Goal: Find specific page/section: Locate a particular part of the current website

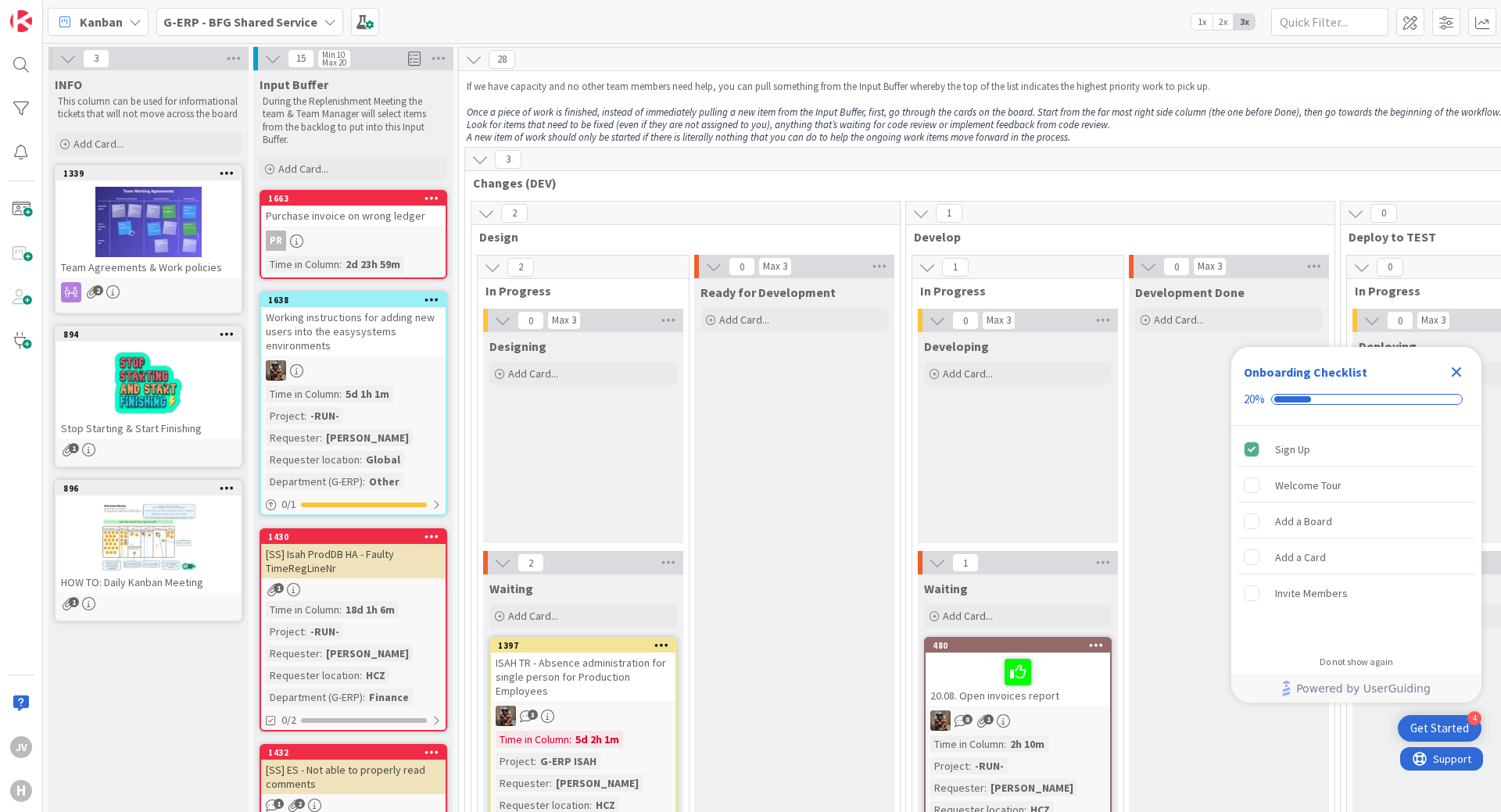
click at [310, 29] on b "G-ERP - BFG Shared Service" at bounding box center [241, 21] width 154 height 16
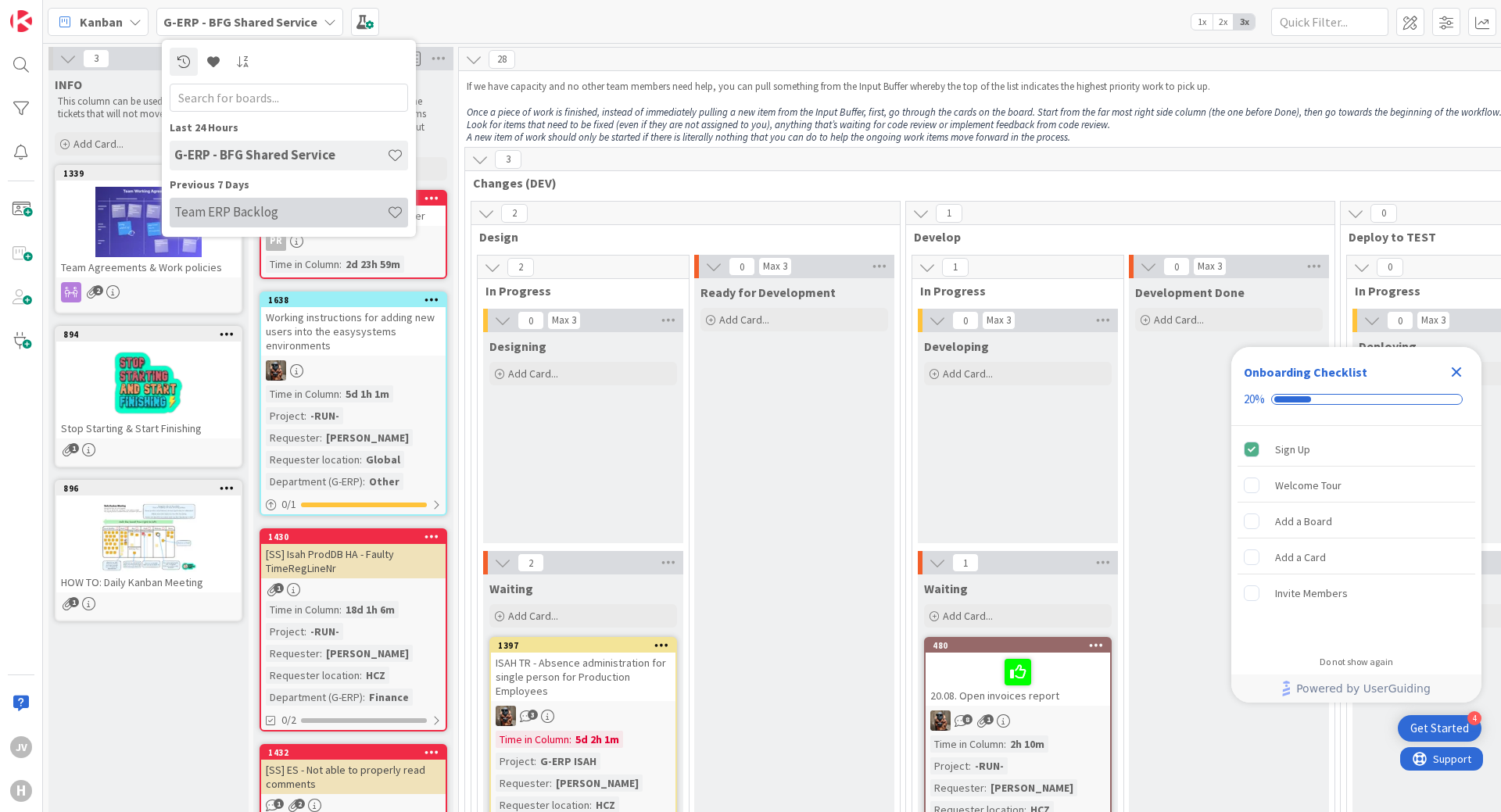
click at [255, 202] on div "Team ERP Backlog" at bounding box center [289, 213] width 238 height 30
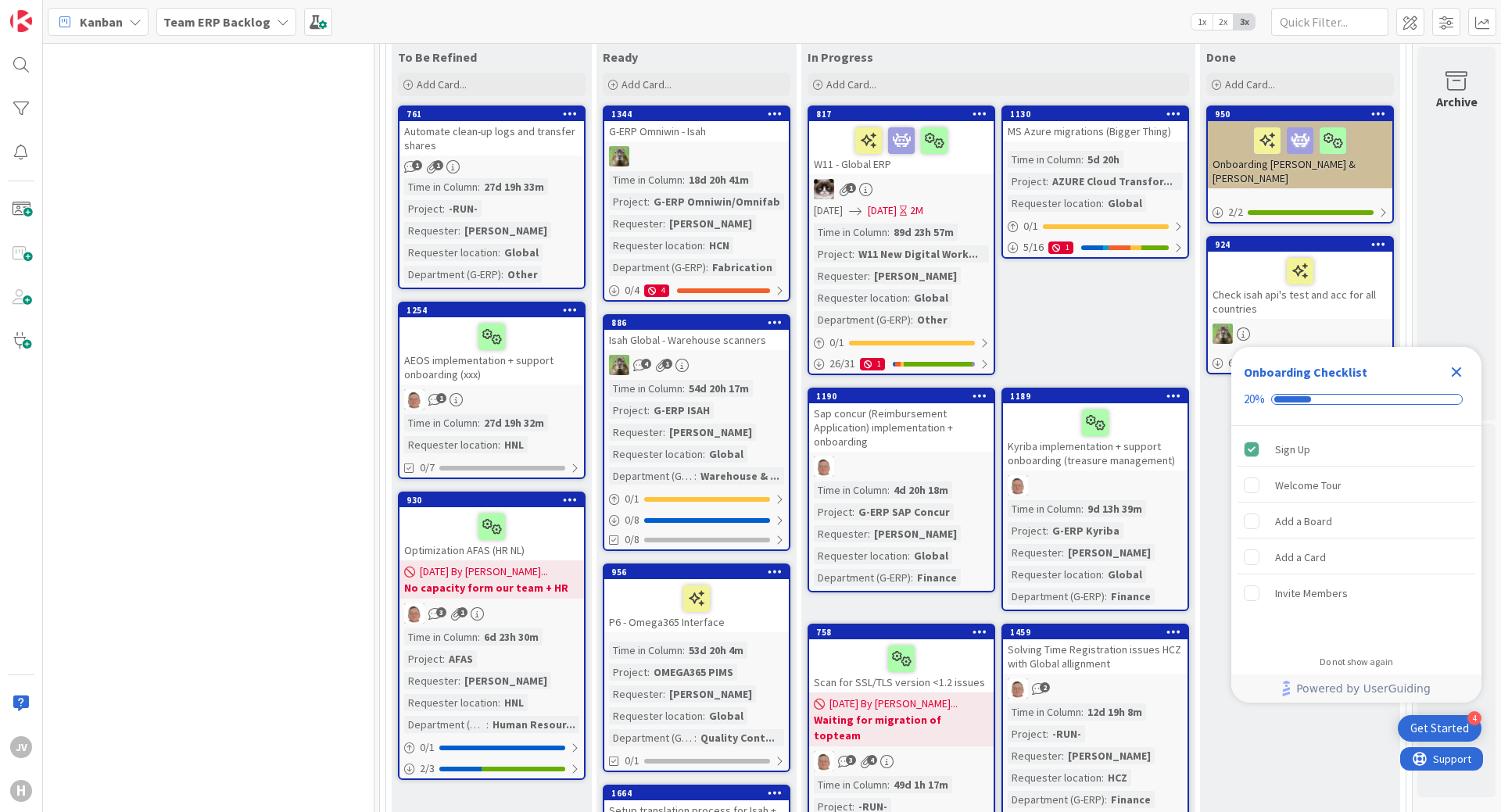
scroll to position [156, 1357]
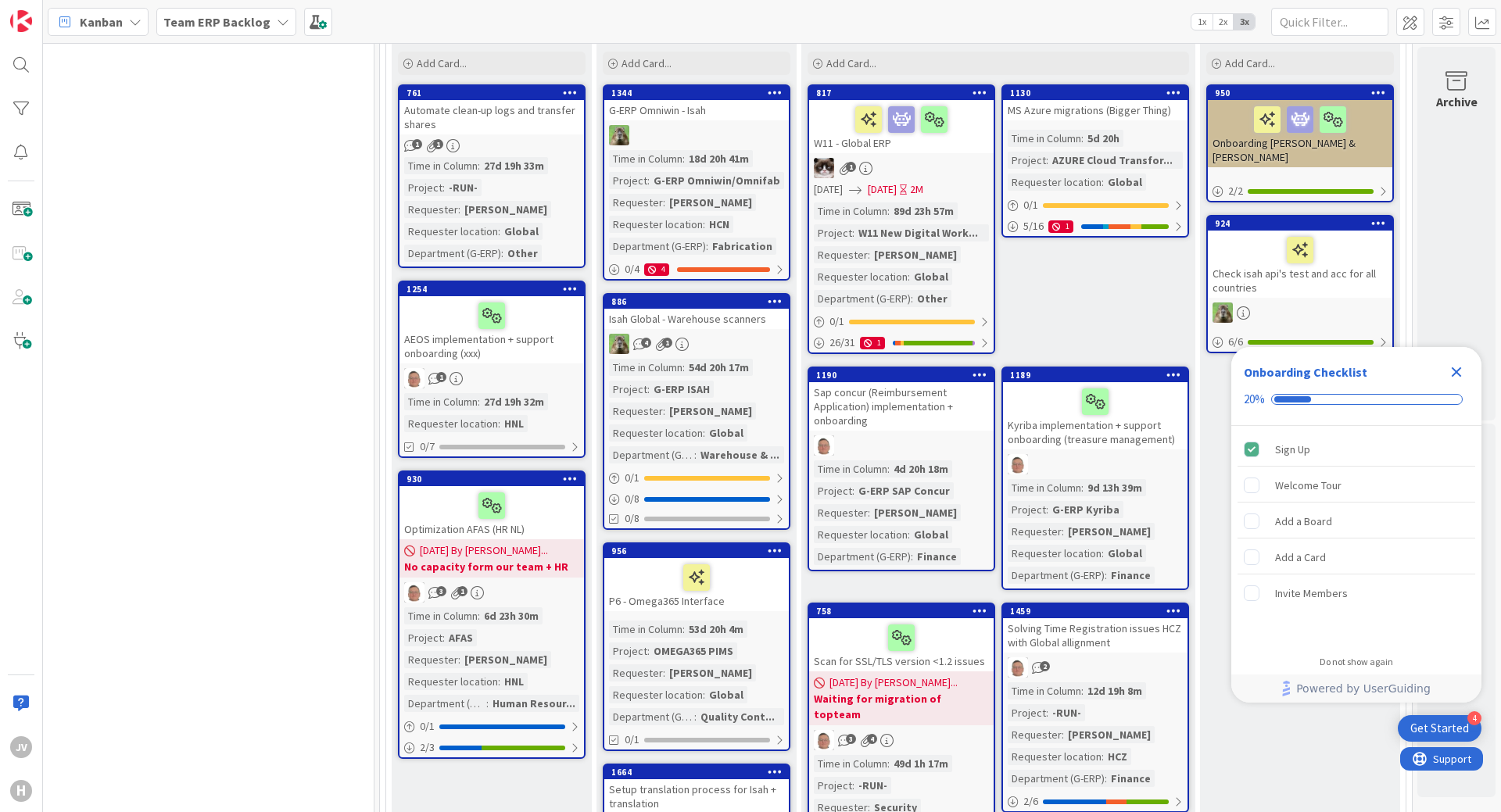
click at [1104, 638] on div "Solving Time Registration issues HCZ with Global allignment" at bounding box center [1095, 636] width 184 height 35
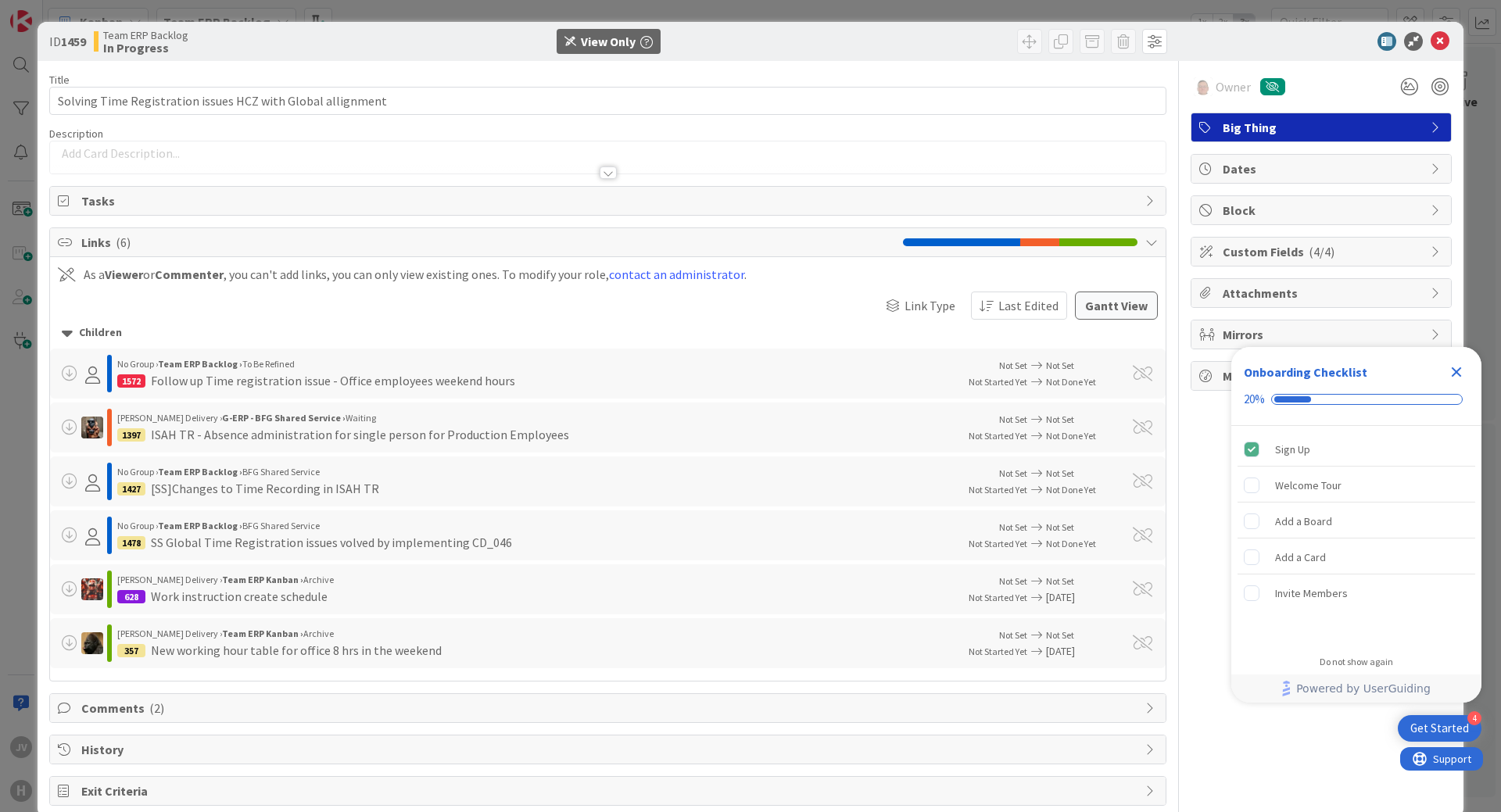
click at [1464, 366] on icon "Close Checklist" at bounding box center [1456, 372] width 19 height 19
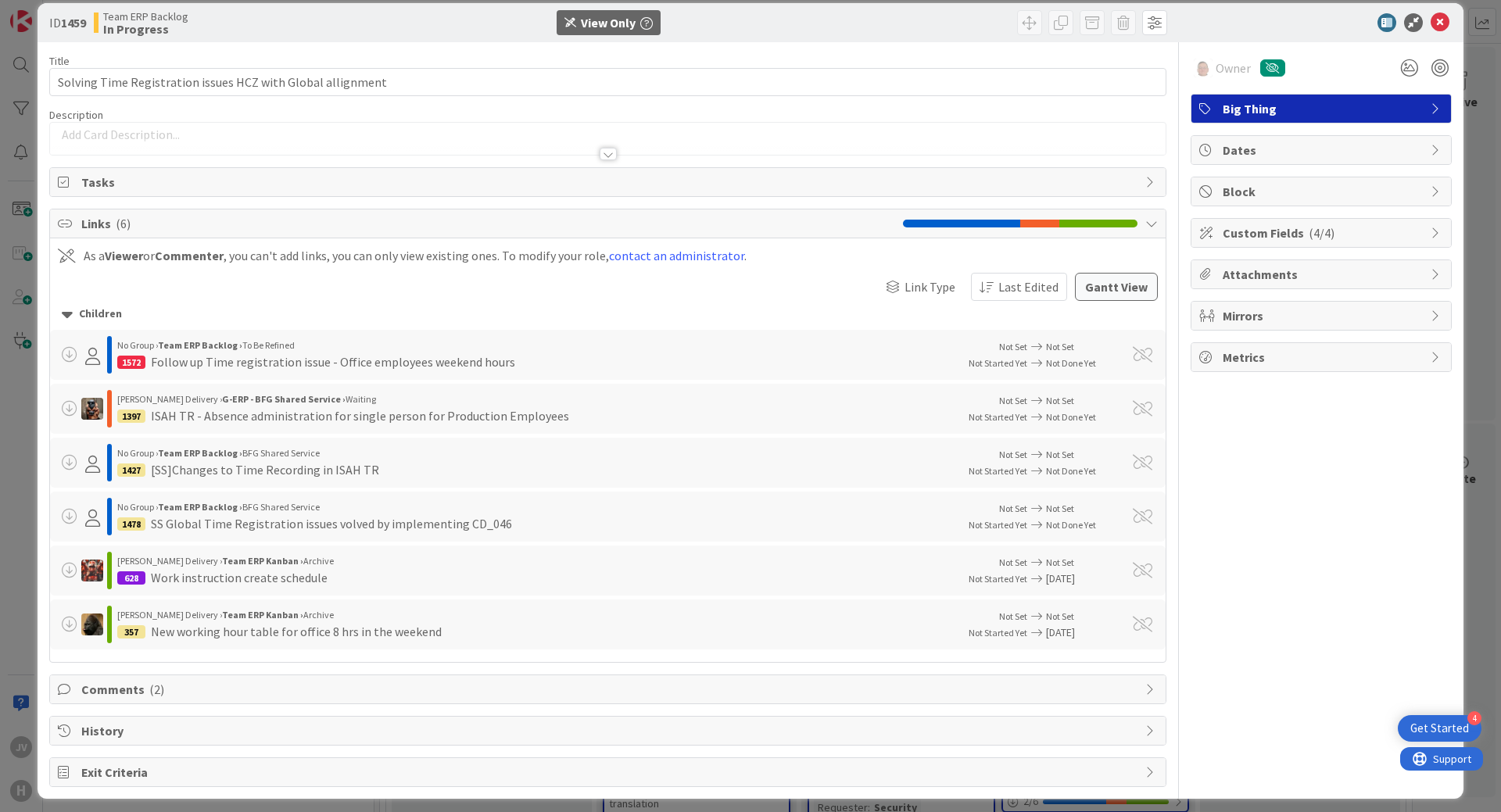
scroll to position [27, 0]
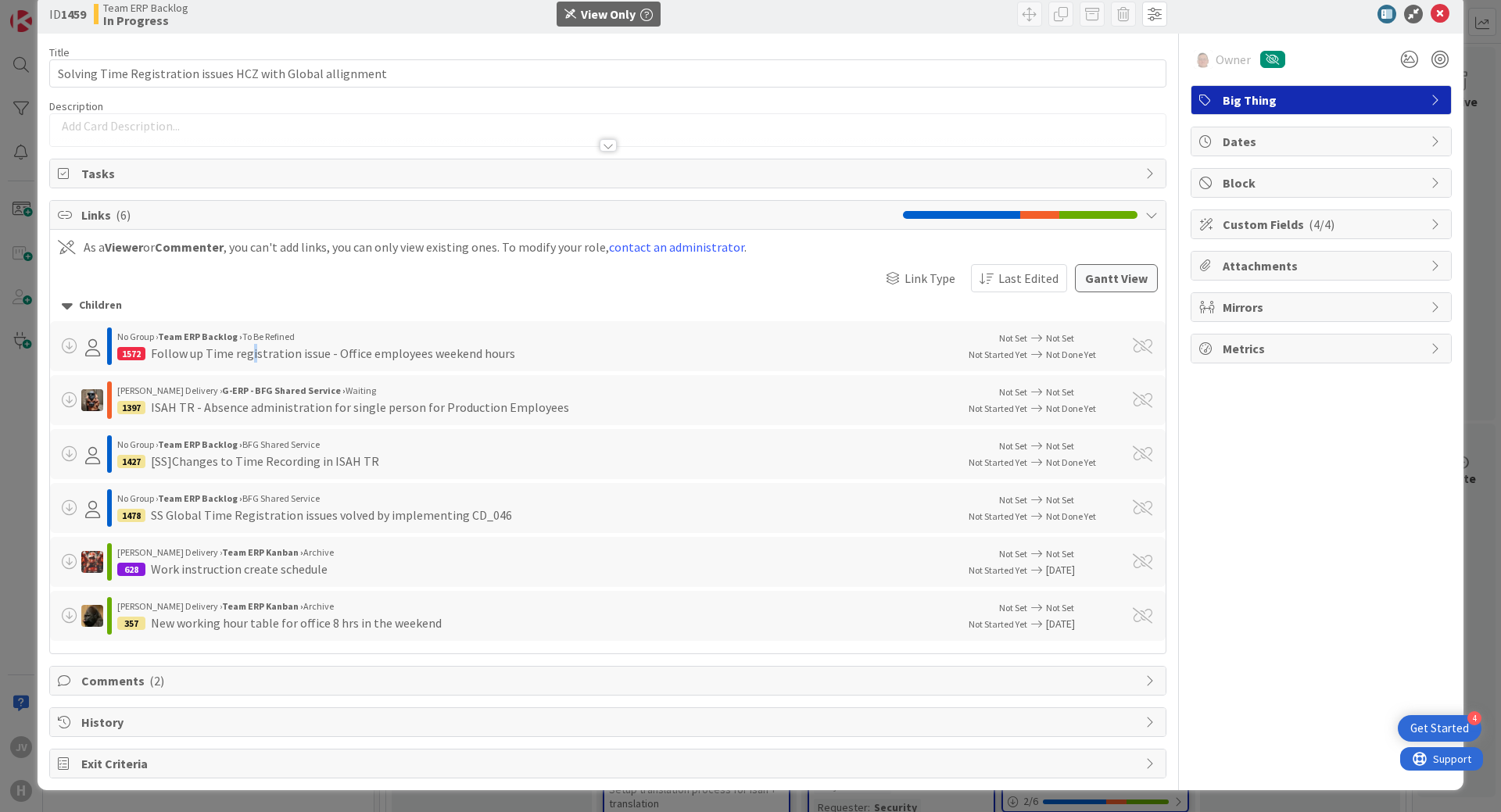
drag, startPoint x: 251, startPoint y: 351, endPoint x: 322, endPoint y: 352, distance: 71.0
click at [255, 351] on div "Follow up Time registration issue - Office employees weekend hours" at bounding box center [332, 353] width 365 height 19
click at [470, 361] on div "Follow up Time registration issue - Office employees weekend hours" at bounding box center [332, 353] width 365 height 19
click at [556, 346] on div "1572 Follow up Time registration issue - Office employees weekend hours" at bounding box center [532, 353] width 829 height 19
drag, startPoint x: 143, startPoint y: 352, endPoint x: 120, endPoint y: 354, distance: 23.1
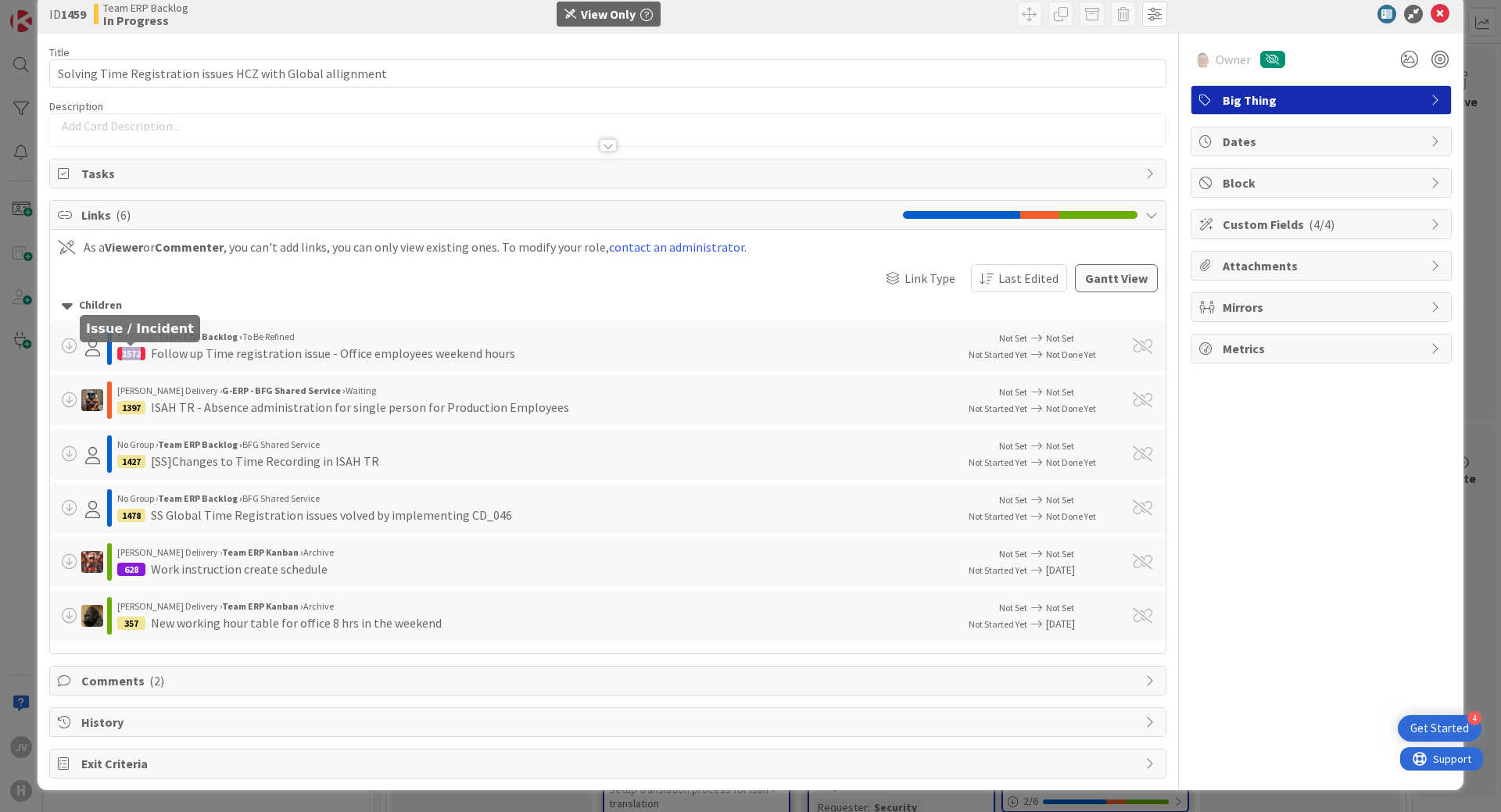
click at [120, 354] on div "1572" at bounding box center [131, 354] width 28 height 13
copy div "1572"
click at [446, 459] on div "1427 [SS]Changes to Time Recording in ISAH TR" at bounding box center [532, 461] width 829 height 19
click at [220, 344] on div "Follow up Time registration issue - Office employees weekend hours" at bounding box center [332, 353] width 365 height 19
click at [385, 346] on div "Follow up Time registration issue - Office employees weekend hours" at bounding box center [332, 353] width 365 height 19
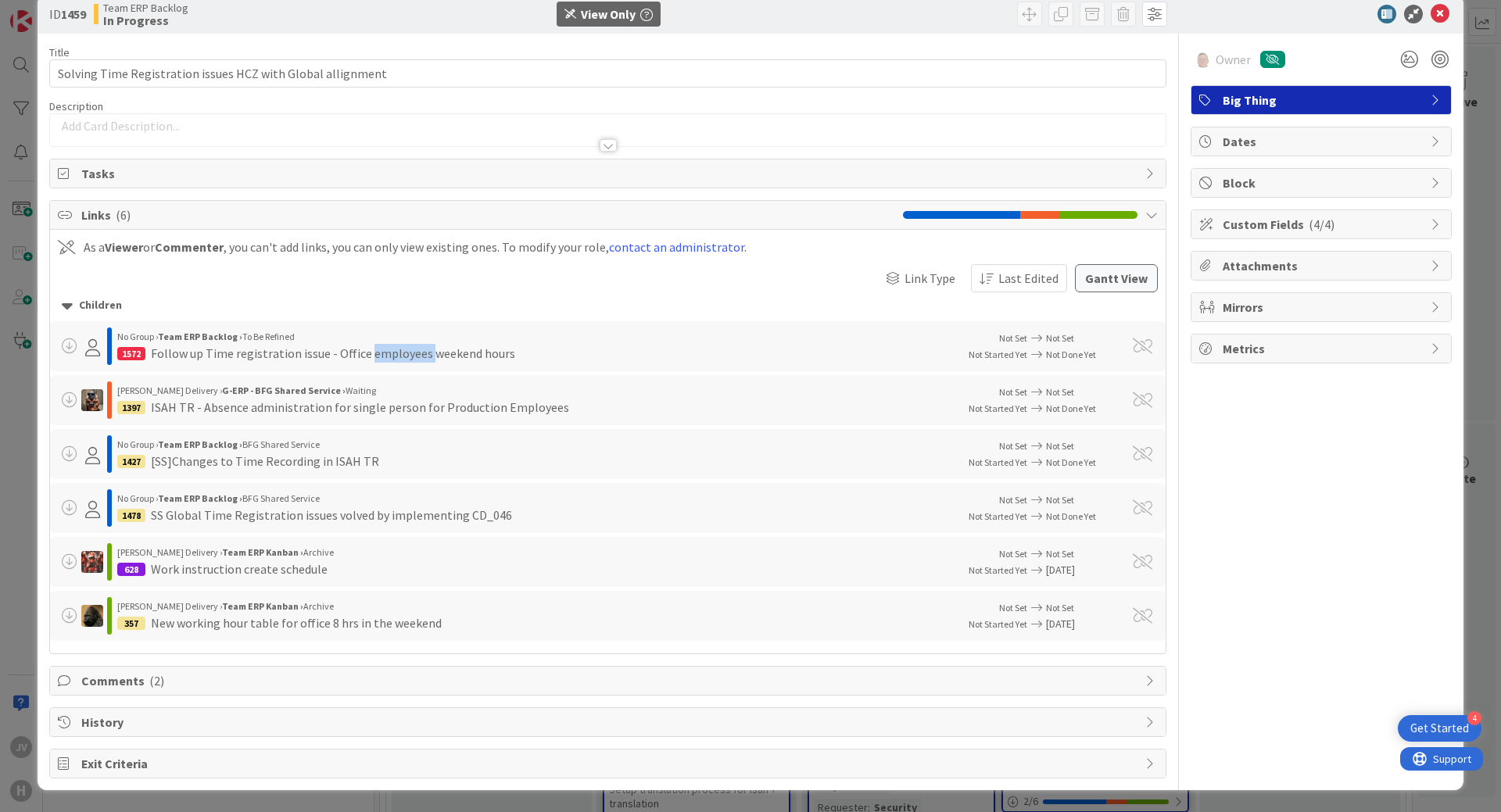
click at [385, 346] on div "Follow up Time registration issue - Office employees weekend hours" at bounding box center [332, 353] width 365 height 19
click at [465, 479] on div "No Group › Team ERP Backlog › BFG Shared Service 1427 [SS]Changes to Time Recor…" at bounding box center [608, 454] width 1116 height 50
click at [66, 346] on span at bounding box center [69, 346] width 16 height 16
drag, startPoint x: 71, startPoint y: 387, endPoint x: 79, endPoint y: 408, distance: 22.5
click at [71, 388] on div "Huisman Delivery › G-ERP - BFG Shared Service › Waiting 1397 ISAH TR - Absence …" at bounding box center [502, 399] width 889 height 37
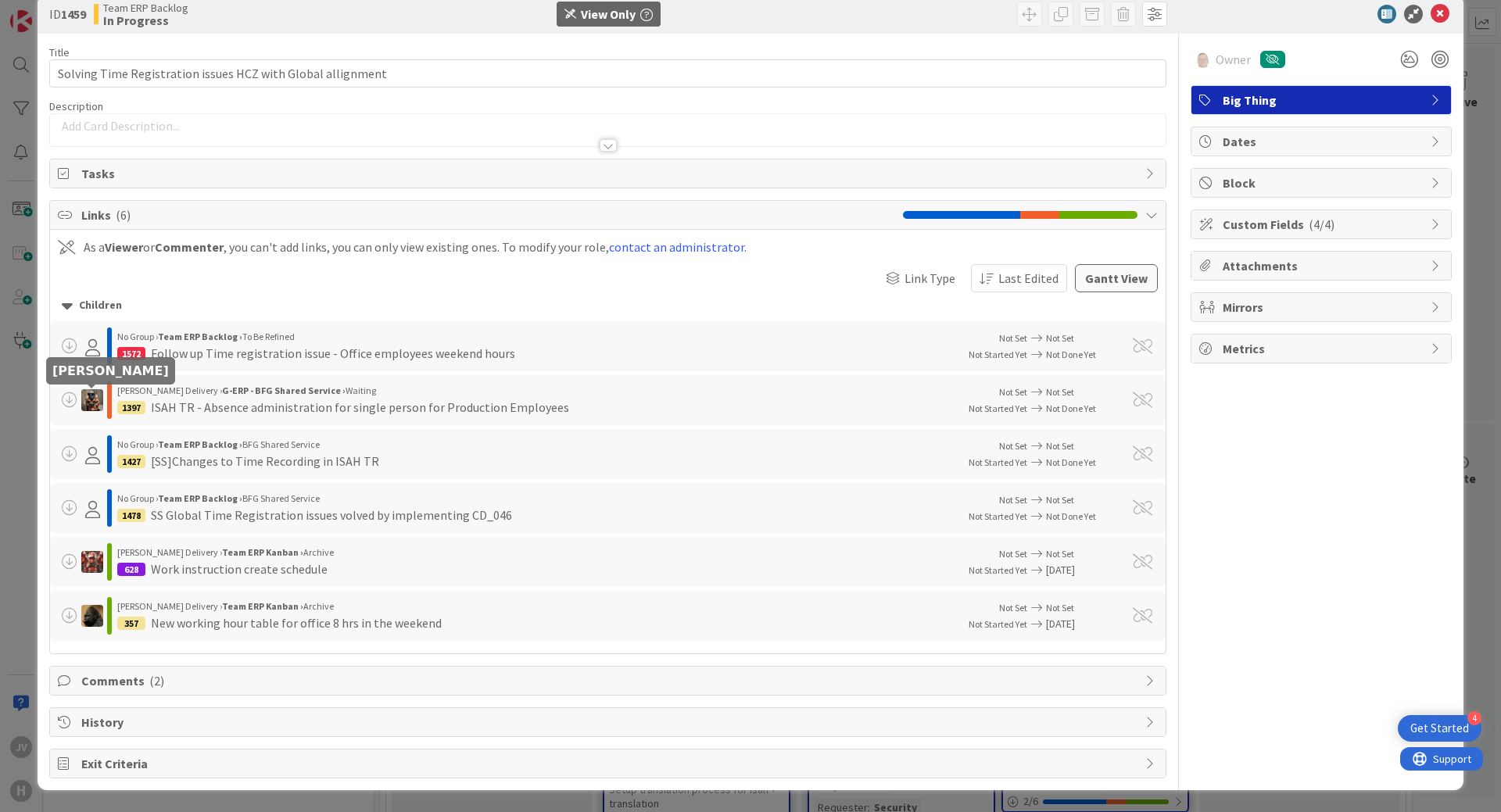
click at [88, 405] on img at bounding box center [92, 400] width 22 height 21
drag, startPoint x: 77, startPoint y: 437, endPoint x: 69, endPoint y: 451, distance: 16.1
click at [74, 441] on div "No Group › Team ERP Backlog › BFG Shared Service 1427 [SS]Changes to Time Recor…" at bounding box center [502, 454] width 889 height 37
click at [93, 457] on icon at bounding box center [93, 456] width 15 height 17
click at [88, 499] on div "Children No Group › Team ERP Backlog › To Be Refined 1572 Follow up Time regist…" at bounding box center [608, 467] width 1116 height 349
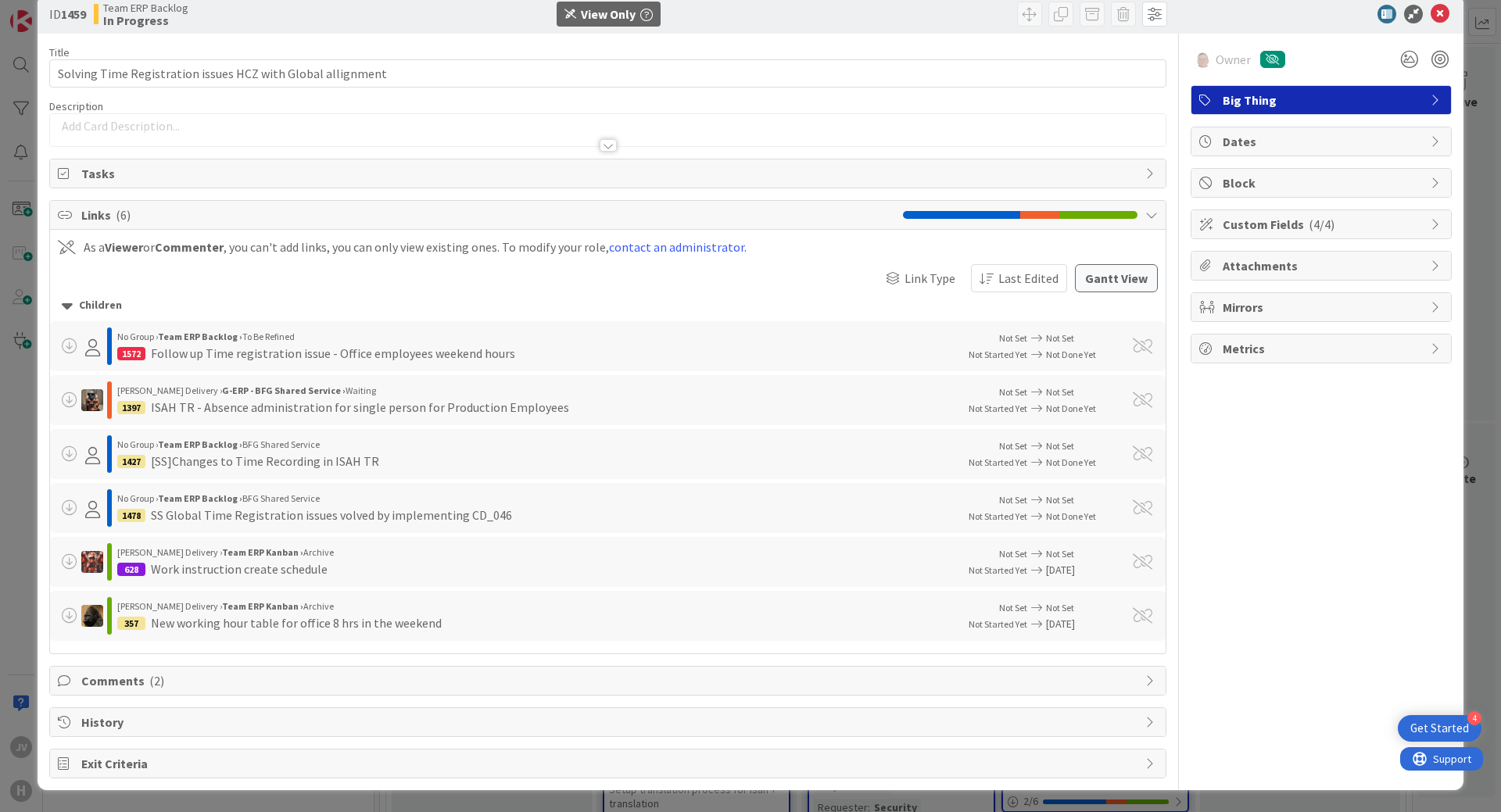
click at [85, 510] on icon at bounding box center [93, 509] width 15 height 17
click at [86, 518] on span at bounding box center [92, 508] width 22 height 21
click at [93, 513] on span at bounding box center [92, 508] width 22 height 21
click at [78, 491] on div "No Group › Team ERP Backlog › BFG Shared Service 1478 SS Global Time Registrati…" at bounding box center [502, 508] width 889 height 37
click at [76, 491] on div "No Group › Team ERP Backlog › BFG Shared Service 1478 SS Global Time Registrati…" at bounding box center [502, 508] width 889 height 37
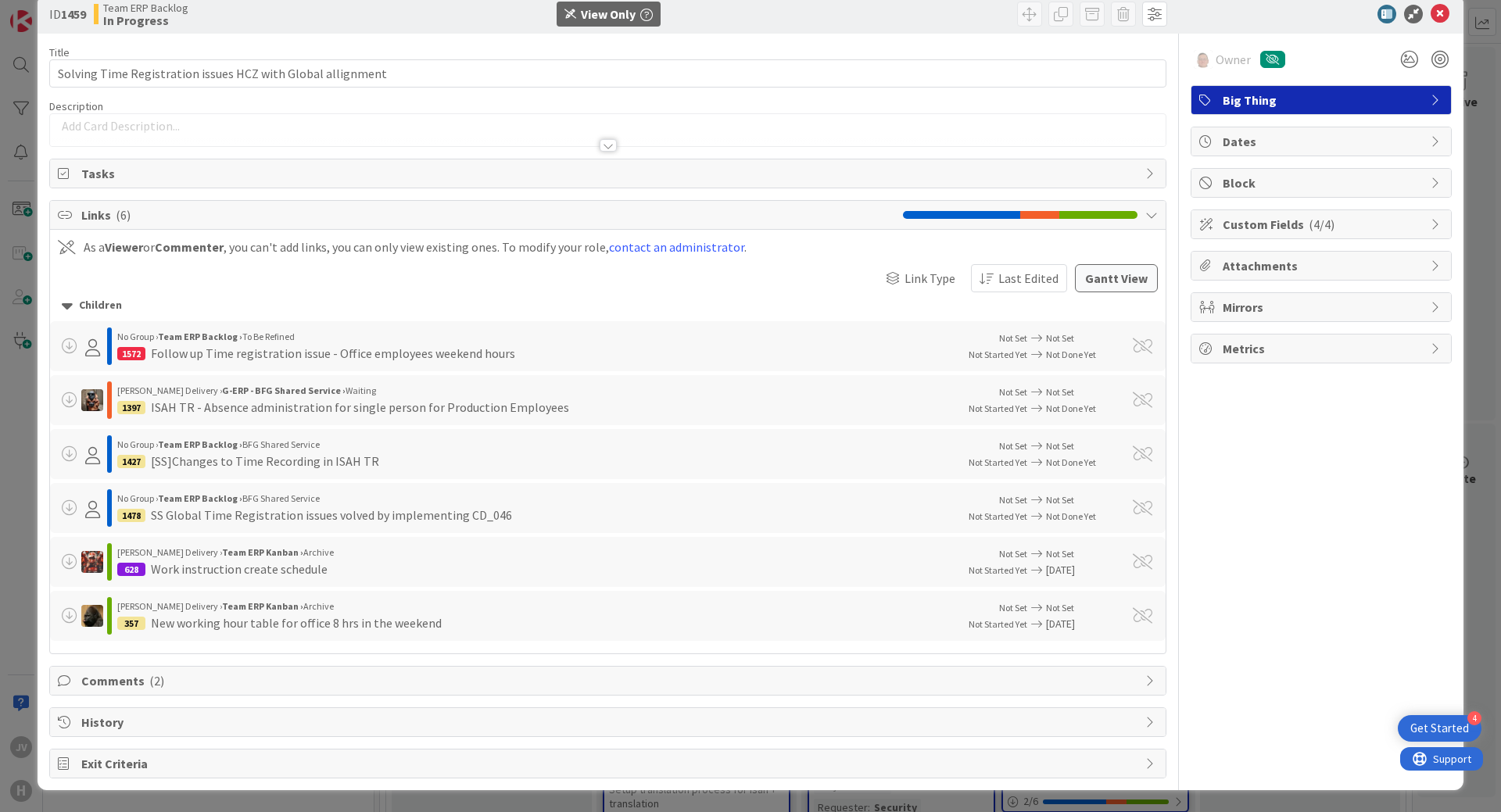
click at [69, 513] on span at bounding box center [69, 508] width 16 height 16
click at [69, 513] on span at bounding box center [69, 508] width 16 height 16
click at [79, 602] on div "Huisman Delivery › Team ERP Kanban › Archive 357 New working hour table for off…" at bounding box center [502, 615] width 889 height 37
drag, startPoint x: 79, startPoint y: 609, endPoint x: 116, endPoint y: 630, distance: 42.5
click at [79, 628] on div "Huisman Delivery › Team ERP Kanban › Archive 357 New working hour table for off…" at bounding box center [502, 615] width 889 height 37
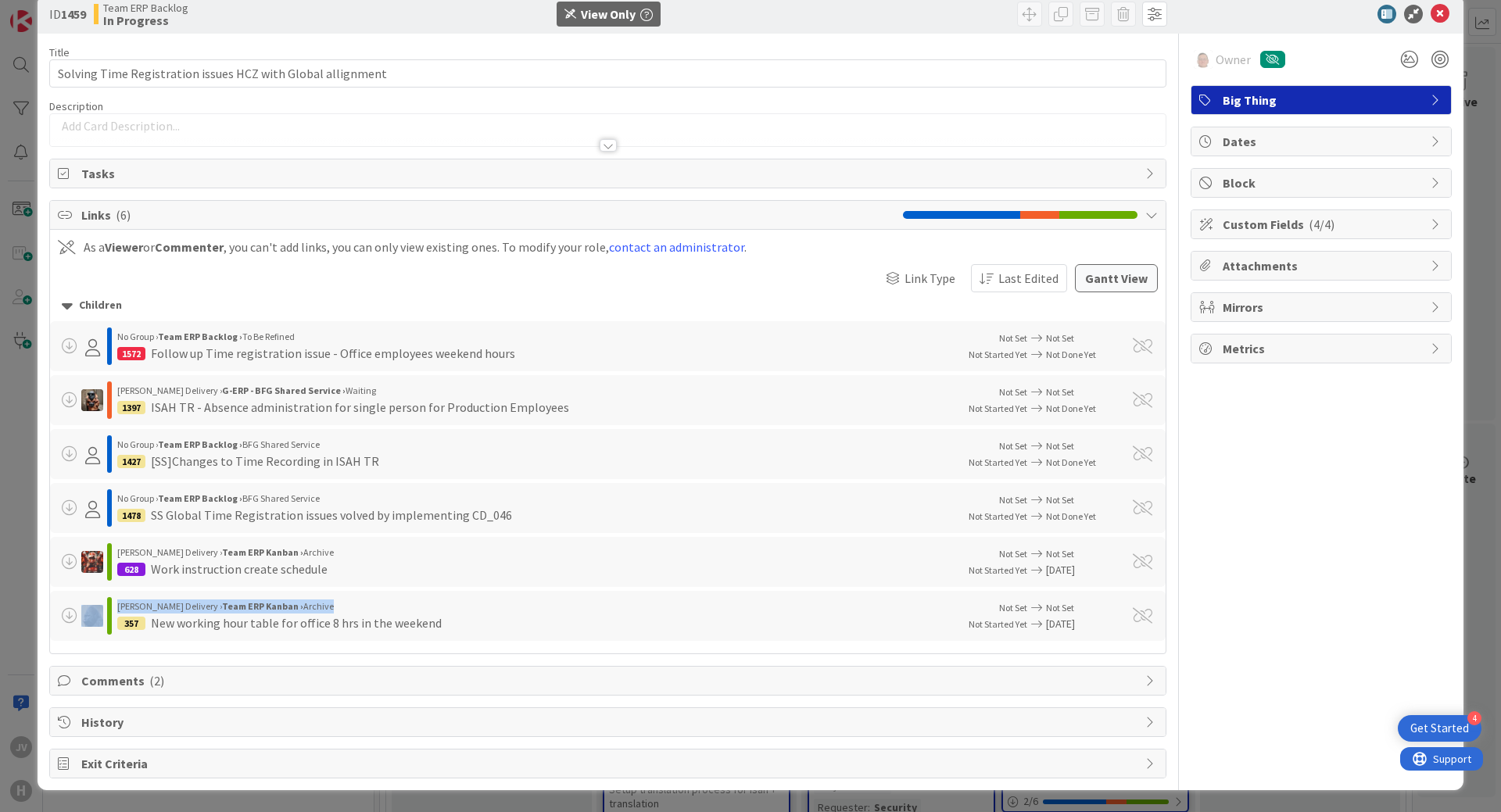
drag, startPoint x: 116, startPoint y: 630, endPoint x: 146, endPoint y: 615, distance: 33.5
click at [131, 625] on div "Huisman Delivery › Team ERP Kanban › Archive 357 New working hour table for off…" at bounding box center [608, 616] width 1116 height 50
drag, startPoint x: 146, startPoint y: 615, endPoint x: 155, endPoint y: 611, distance: 9.8
click at [150, 614] on div "357 New working hour table for office 8 hrs in the weekend" at bounding box center [532, 623] width 829 height 19
drag, startPoint x: 155, startPoint y: 611, endPoint x: 335, endPoint y: 624, distance: 180.5
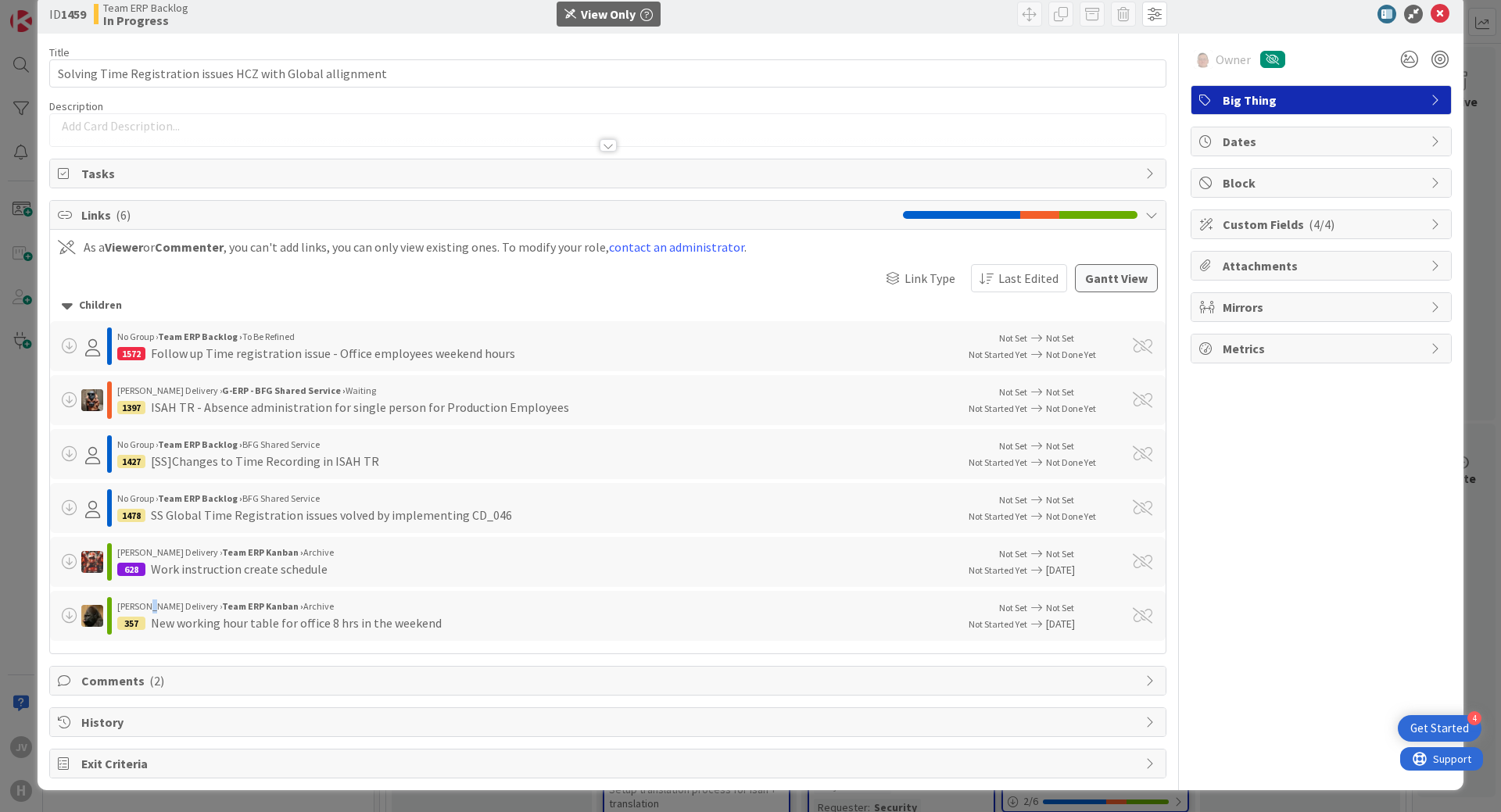
click at [201, 616] on div "Huisman Delivery › Team ERP Kanban › Archive 357 New working hour table for off…" at bounding box center [532, 615] width 829 height 36
click at [335, 624] on div "New working hour table for office 8 hrs in the weekend" at bounding box center [296, 623] width 291 height 19
click at [336, 625] on div "New working hour table for office 8 hrs in the weekend" at bounding box center [296, 623] width 291 height 19
drag, startPoint x: 336, startPoint y: 625, endPoint x: 468, endPoint y: 632, distance: 132.2
click at [354, 623] on div "New working hour table for office 8 hrs in the weekend" at bounding box center [296, 623] width 291 height 19
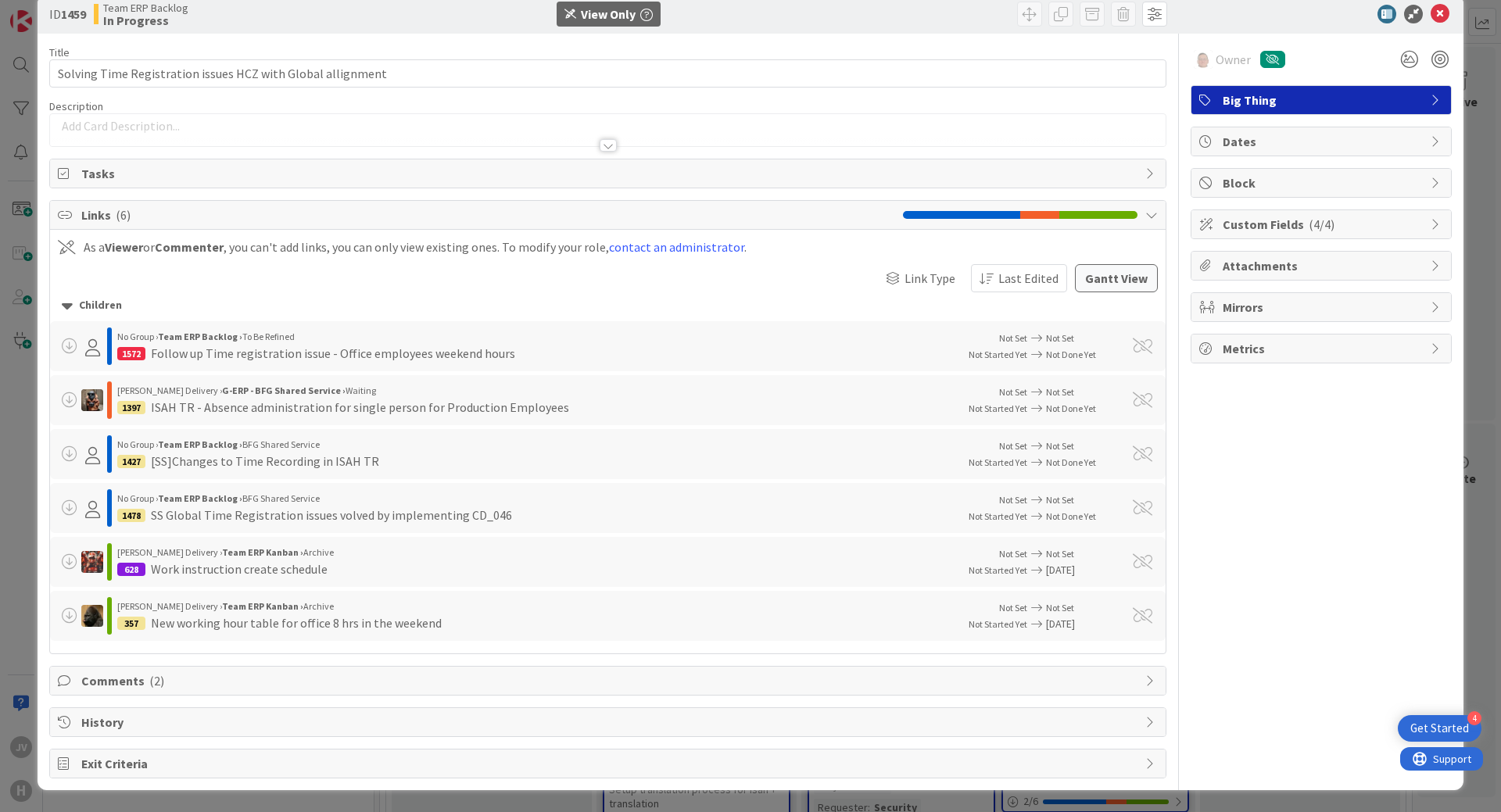
click at [468, 632] on div "357 New working hour table for office 8 hrs in the weekend" at bounding box center [532, 623] width 829 height 19
drag, startPoint x: 474, startPoint y: 632, endPoint x: 494, endPoint y: 627, distance: 20.6
click at [490, 627] on div "357 New working hour table for office 8 hrs in the weekend" at bounding box center [532, 623] width 829 height 19
click at [648, 576] on div "Children No Group › Team ERP Backlog › To Be Refined 1572 Follow up Time regist…" at bounding box center [608, 467] width 1116 height 349
click at [674, 566] on div "628 Work instruction create schedule" at bounding box center [532, 569] width 829 height 19
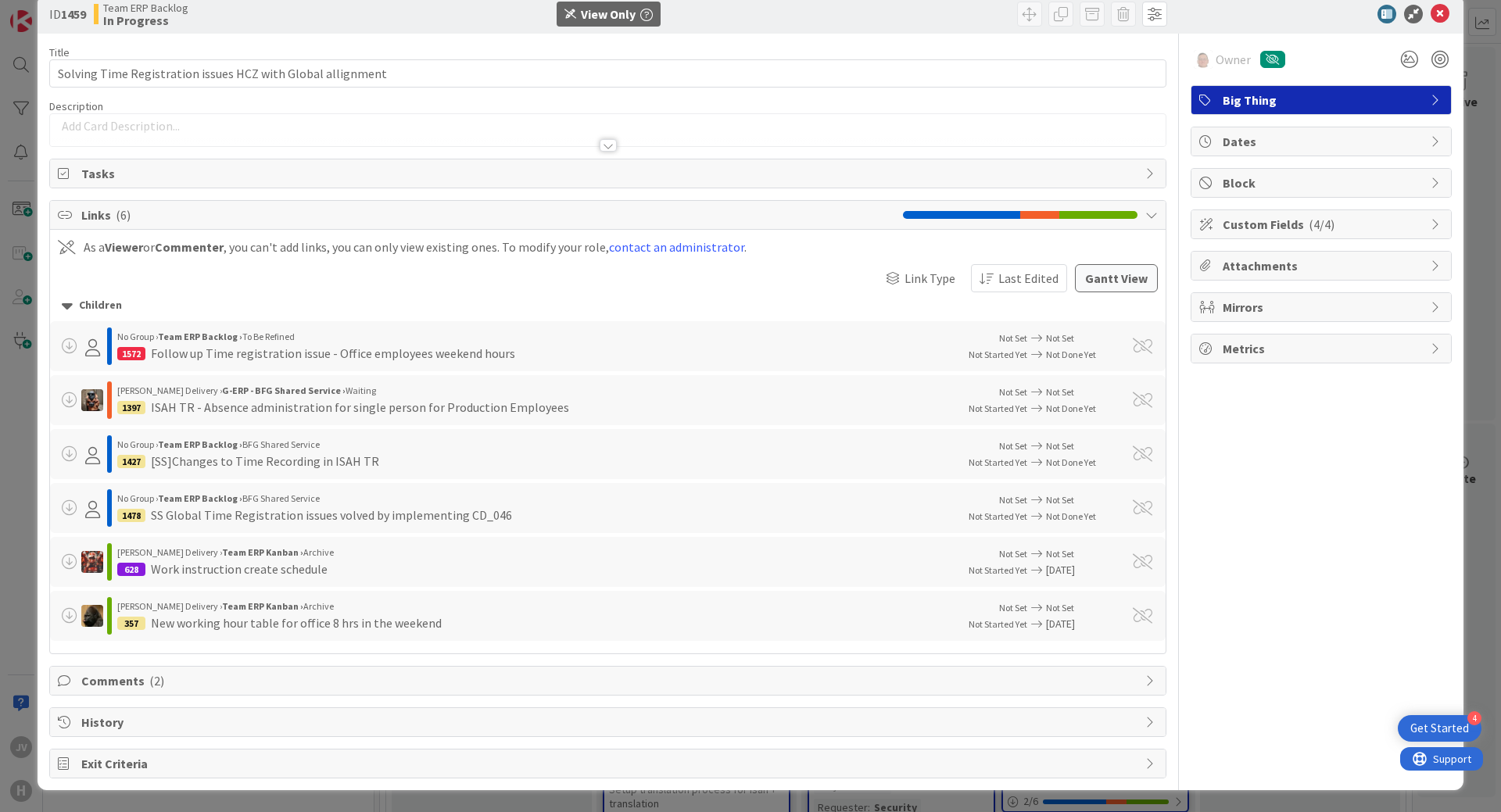
click at [605, 550] on div "Huisman Delivery › Team ERP Kanban › Archive" at bounding box center [532, 552] width 829 height 14
drag, startPoint x: 908, startPoint y: 504, endPoint x: 948, endPoint y: 479, distance: 47.2
click at [927, 499] on div "No Group › Team ERP Backlog › BFG Shared Service 1478 SS Global Time Registrati…" at bounding box center [532, 508] width 829 height 36
click at [1090, 380] on div "Huisman Delivery › G-ERP - BFG Shared Service › Waiting 1397 ISAH TR - Absence …" at bounding box center [608, 400] width 1116 height 50
click at [1099, 360] on div "No Group › Team ERP Backlog › To Be Refined 1572 Follow up Time registration is…" at bounding box center [608, 346] width 1116 height 50
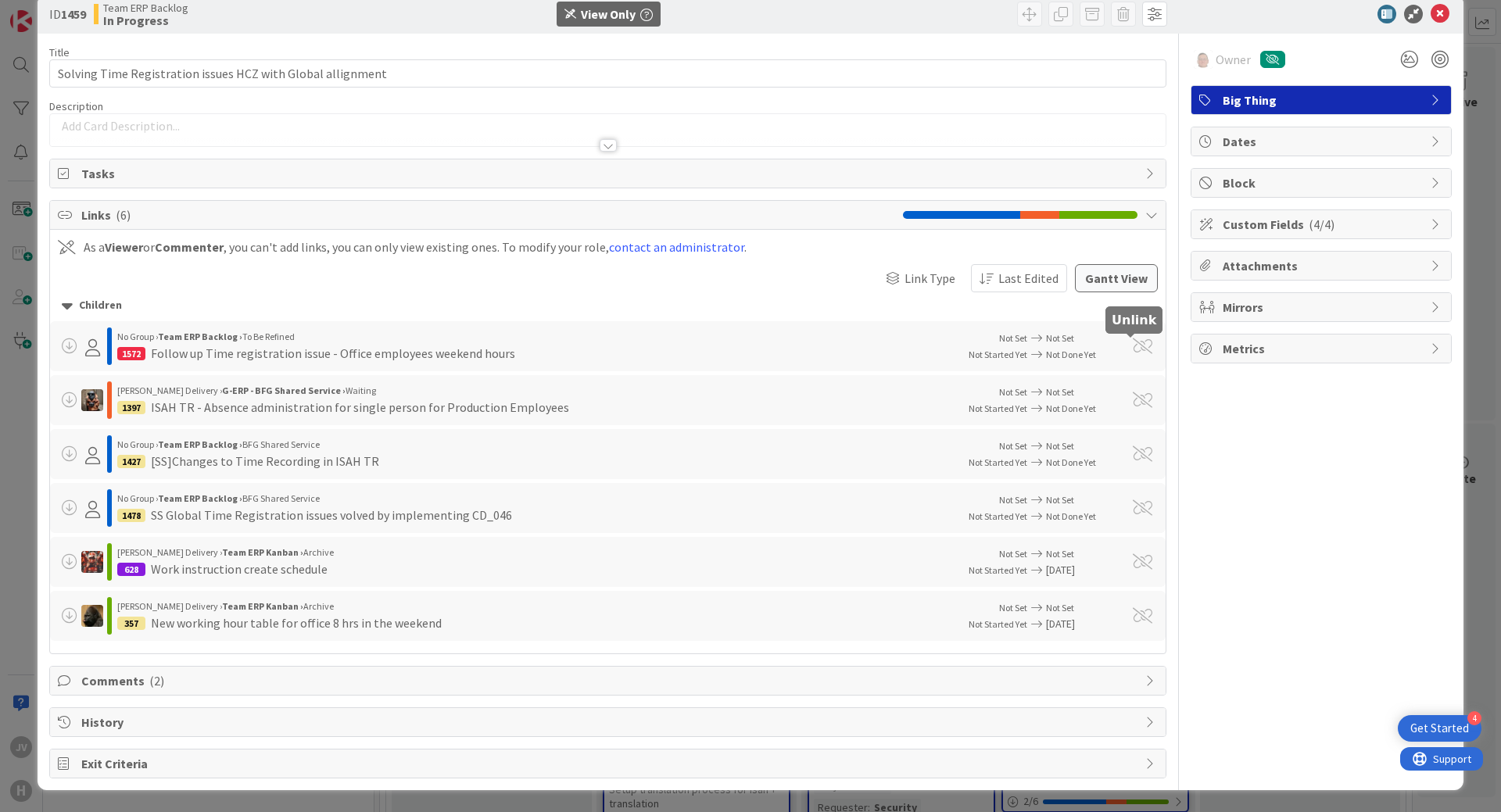
click at [1133, 341] on span at bounding box center [1143, 346] width 20 height 16
drag, startPoint x: 1130, startPoint y: 374, endPoint x: 1131, endPoint y: 455, distance: 81.0
click at [1130, 389] on div "Children No Group › Team ERP Backlog › To Be Refined 1572 Follow up Time regist…" at bounding box center [608, 467] width 1116 height 349
drag, startPoint x: 1131, startPoint y: 455, endPoint x: 1132, endPoint y: 527, distance: 72.0
click at [1131, 462] on div "No Group › Team ERP Backlog › BFG Shared Service 1427 [SS]Changes to Time Recor…" at bounding box center [608, 454] width 1100 height 37
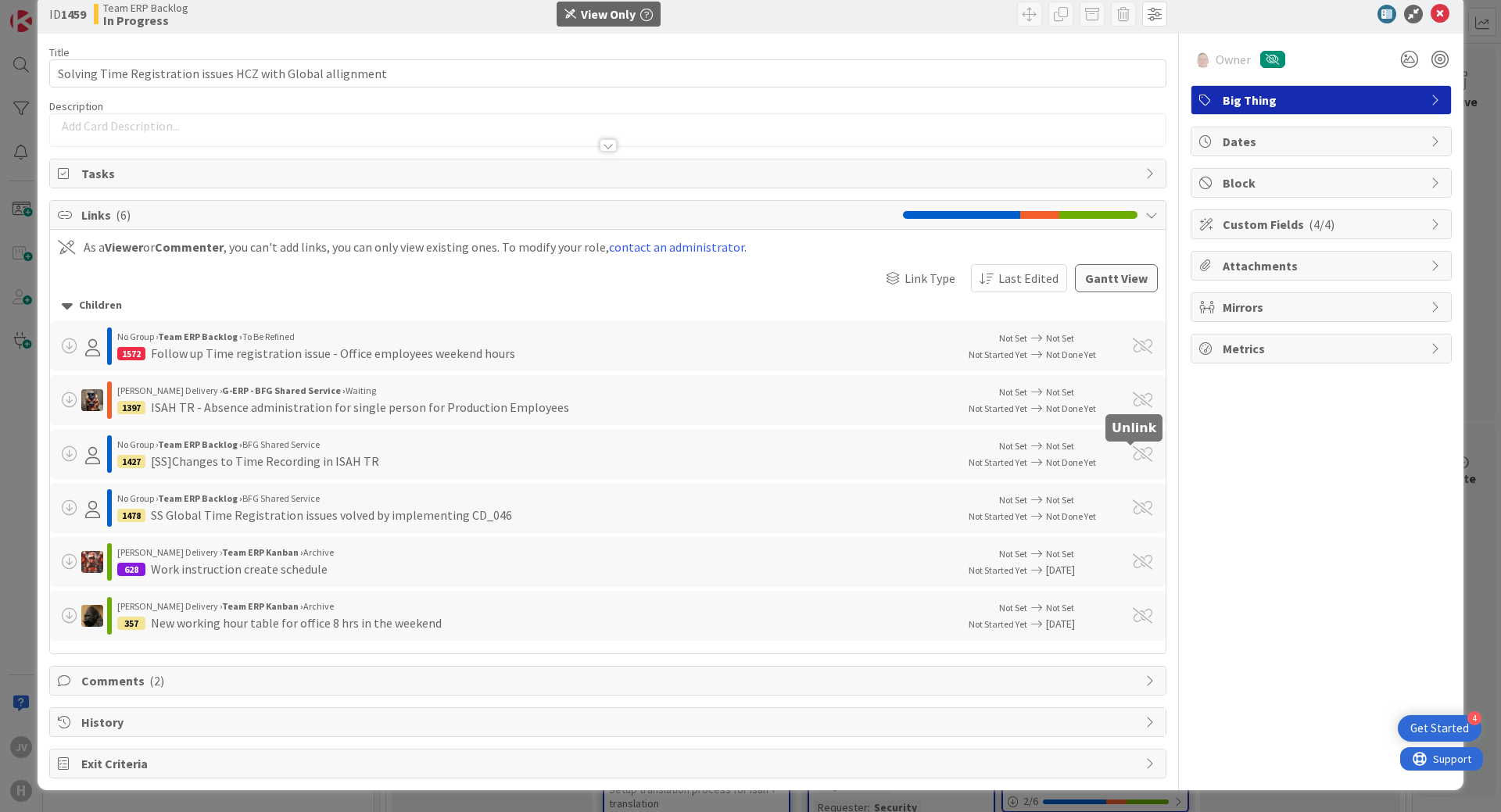
drag, startPoint x: 1132, startPoint y: 527, endPoint x: 1125, endPoint y: 544, distance: 18.4
click at [1127, 537] on div "Children No Group › Team ERP Backlog › To Be Refined 1572 Follow up Time regist…" at bounding box center [608, 467] width 1116 height 349
click at [703, 571] on div "Children No Group › Team ERP Backlog › To Be Refined 1572 Follow up Time regist…" at bounding box center [608, 467] width 1116 height 349
click at [395, 468] on div "Children No Group › Team ERP Backlog › To Be Refined 1572 Follow up Time regist…" at bounding box center [608, 467] width 1116 height 349
click at [255, 388] on div "Huisman Delivery › G-ERP - BFG Shared Service › Waiting 1397 ISAH TR - Absence …" at bounding box center [532, 399] width 829 height 36
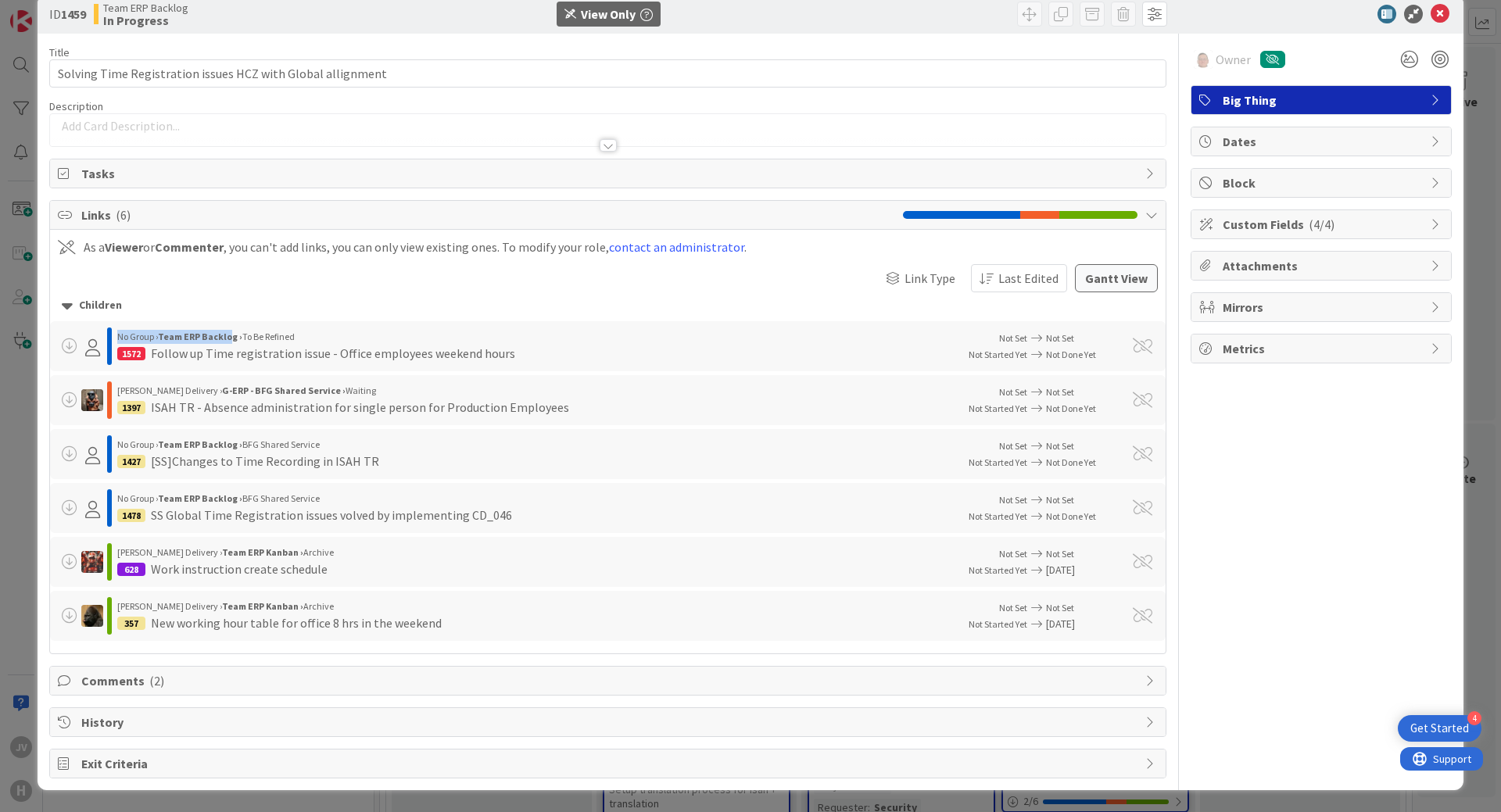
click at [232, 312] on div "Children No Group › Team ERP Backlog › To Be Refined 1572 Follow up Time regist…" at bounding box center [608, 467] width 1116 height 349
click at [232, 312] on div "Children" at bounding box center [608, 305] width 1092 height 17
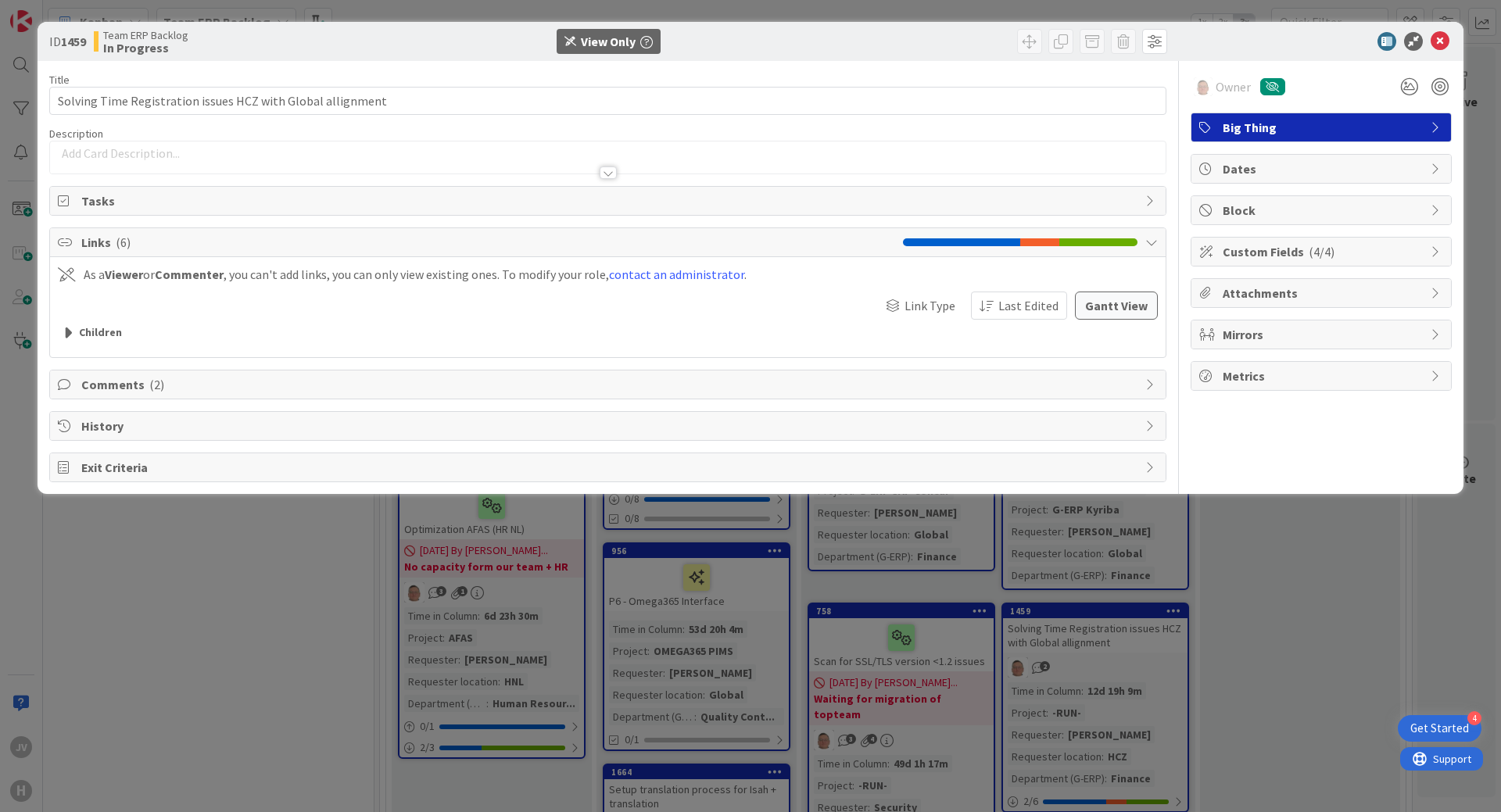
scroll to position [0, 0]
click at [93, 332] on div "Children" at bounding box center [608, 332] width 1092 height 17
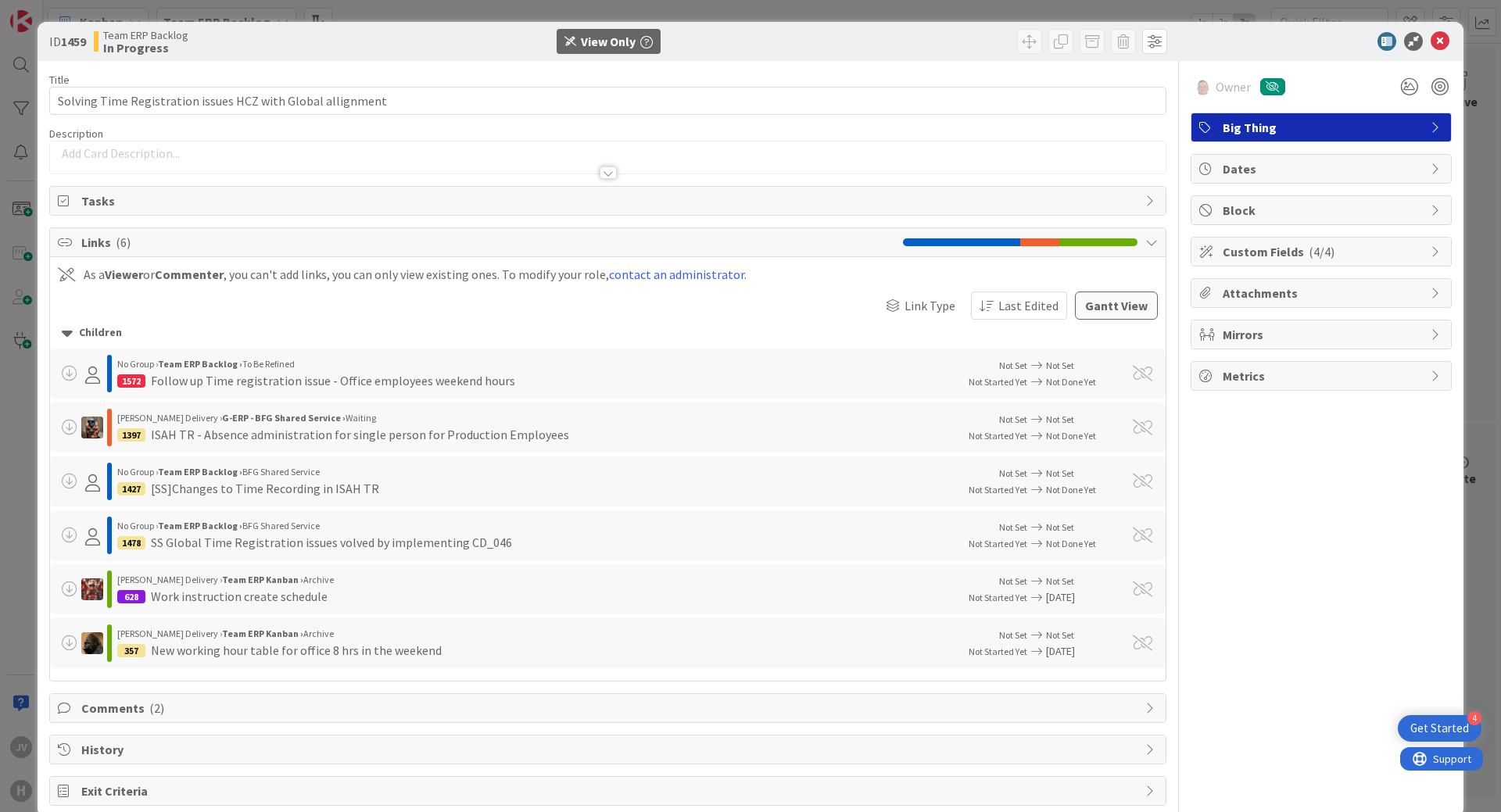
click at [187, 370] on div "No Group › Team ERP Backlog › To Be Refined" at bounding box center [532, 364] width 829 height 14
drag, startPoint x: 138, startPoint y: 432, endPoint x: 127, endPoint y: 433, distance: 11.0
click at [127, 434] on div "1397" at bounding box center [131, 435] width 28 height 13
click at [133, 432] on div "1397" at bounding box center [131, 435] width 28 height 13
drag, startPoint x: 139, startPoint y: 432, endPoint x: 118, endPoint y: 436, distance: 21.4
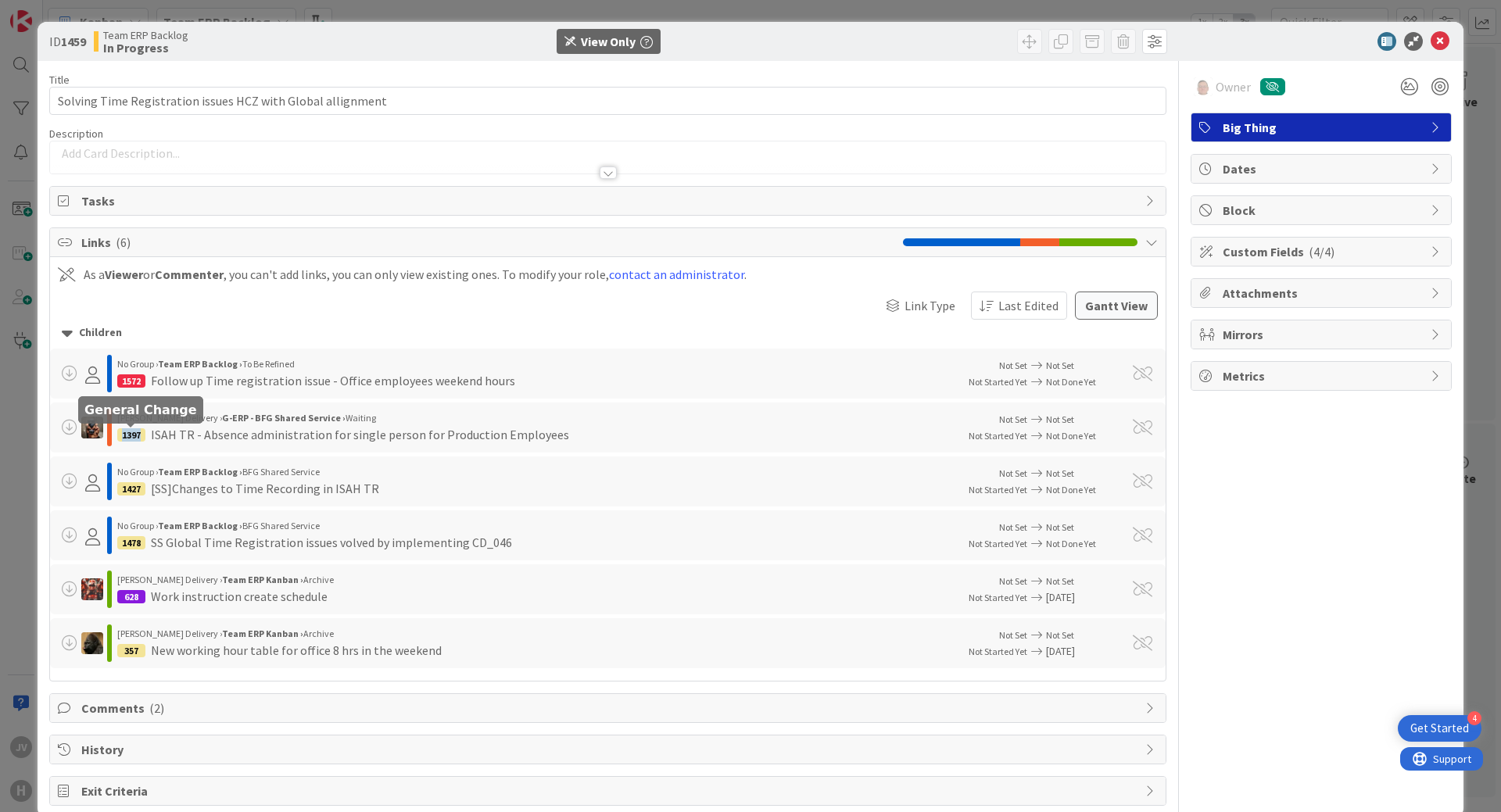
click at [118, 436] on div "1397" at bounding box center [131, 435] width 28 height 13
copy div "1397"
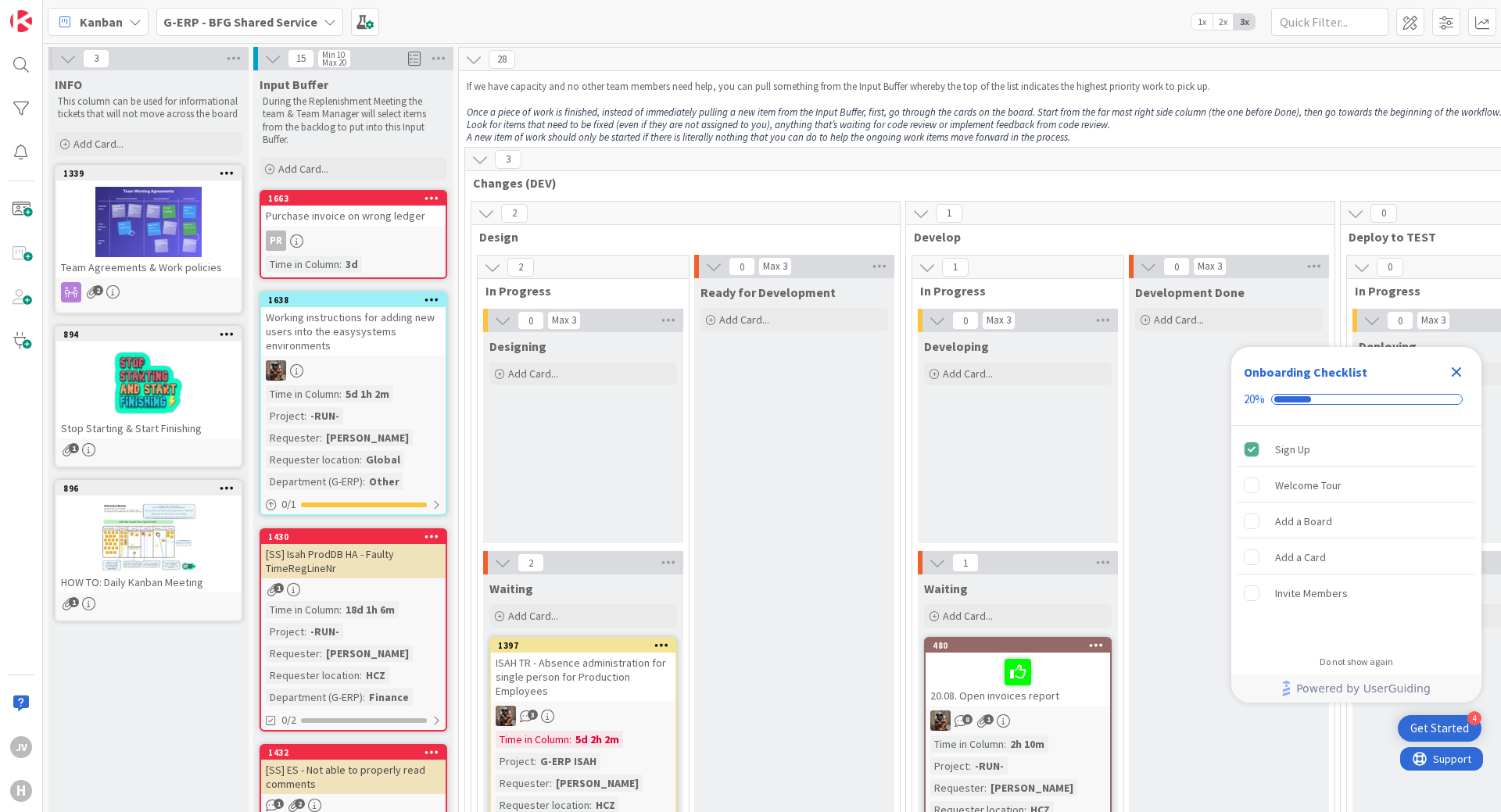
click at [1316, 6] on div "Kanban G-ERP - BFG Shared Service 1x 2x 3x" at bounding box center [772, 21] width 1458 height 43
click at [1317, 21] on input "text" at bounding box center [1330, 21] width 117 height 28
paste input "1572"
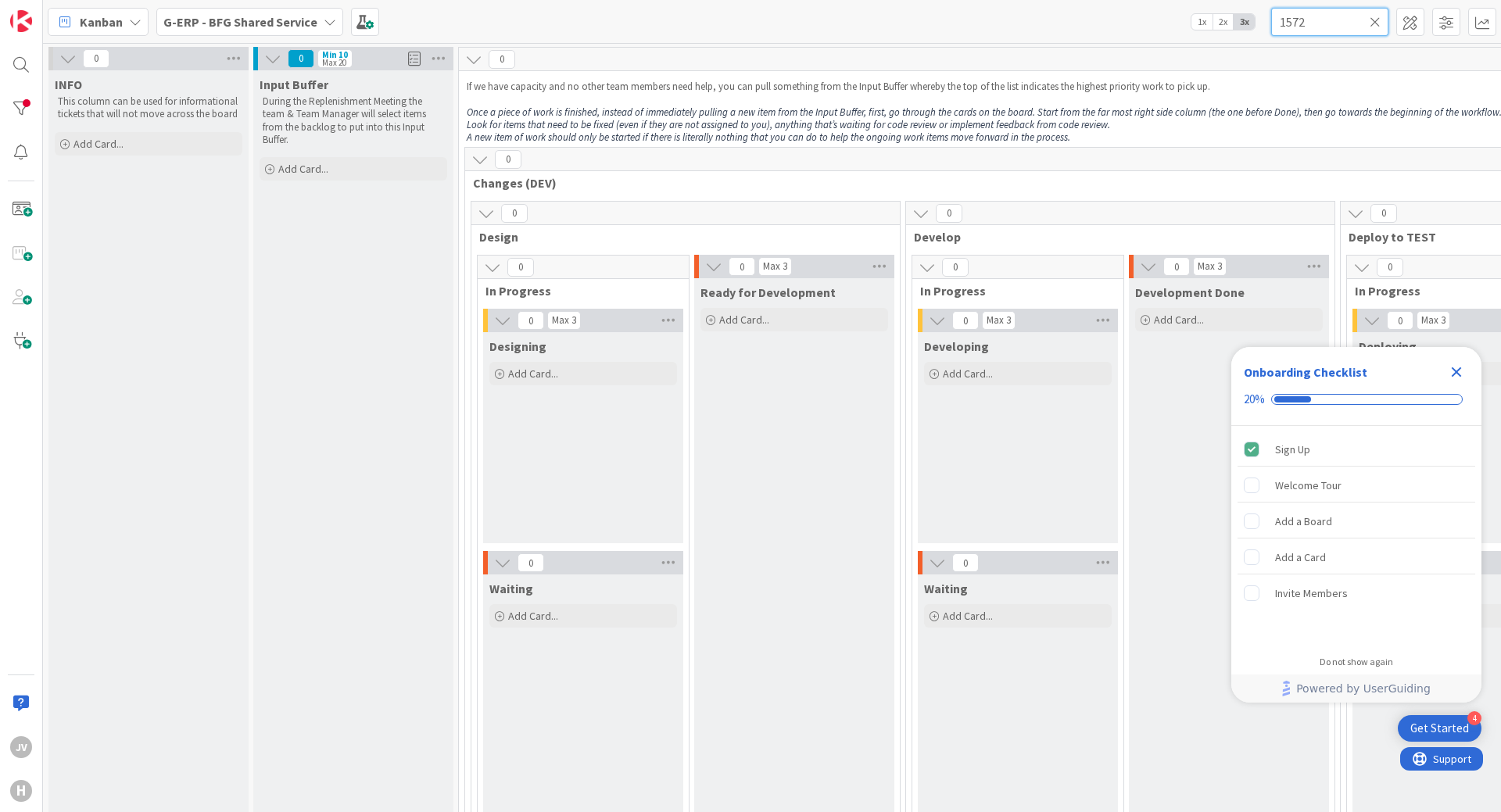
type input "1572"
click at [1459, 367] on icon "Close Checklist" at bounding box center [1456, 372] width 19 height 19
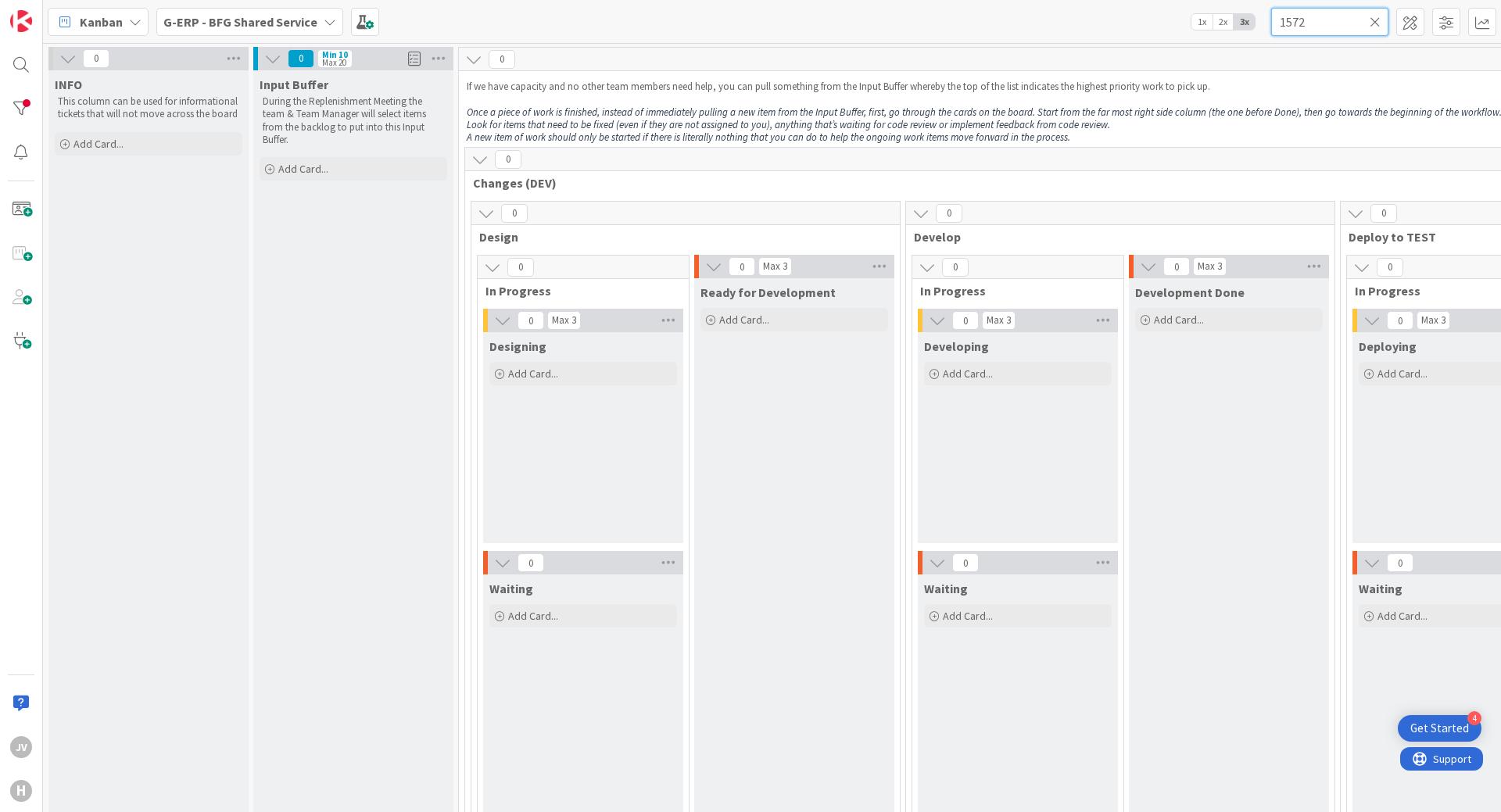
drag, startPoint x: 1312, startPoint y: 28, endPoint x: 1383, endPoint y: 28, distance: 71.0
click at [1287, 28] on input "1572" at bounding box center [1330, 21] width 117 height 28
click at [1379, 20] on icon at bounding box center [1374, 21] width 11 height 14
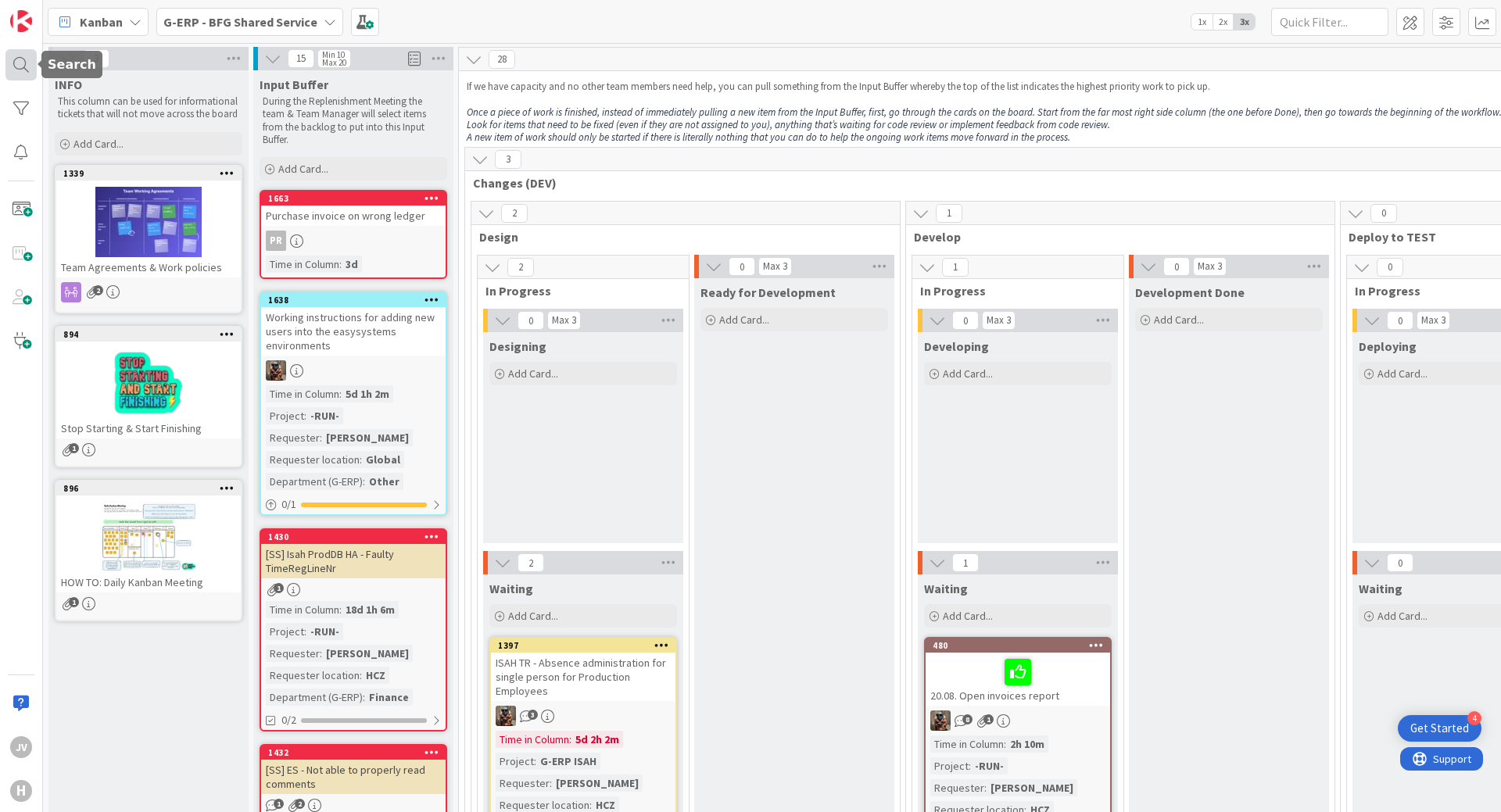
click at [22, 50] on div at bounding box center [22, 65] width 31 height 31
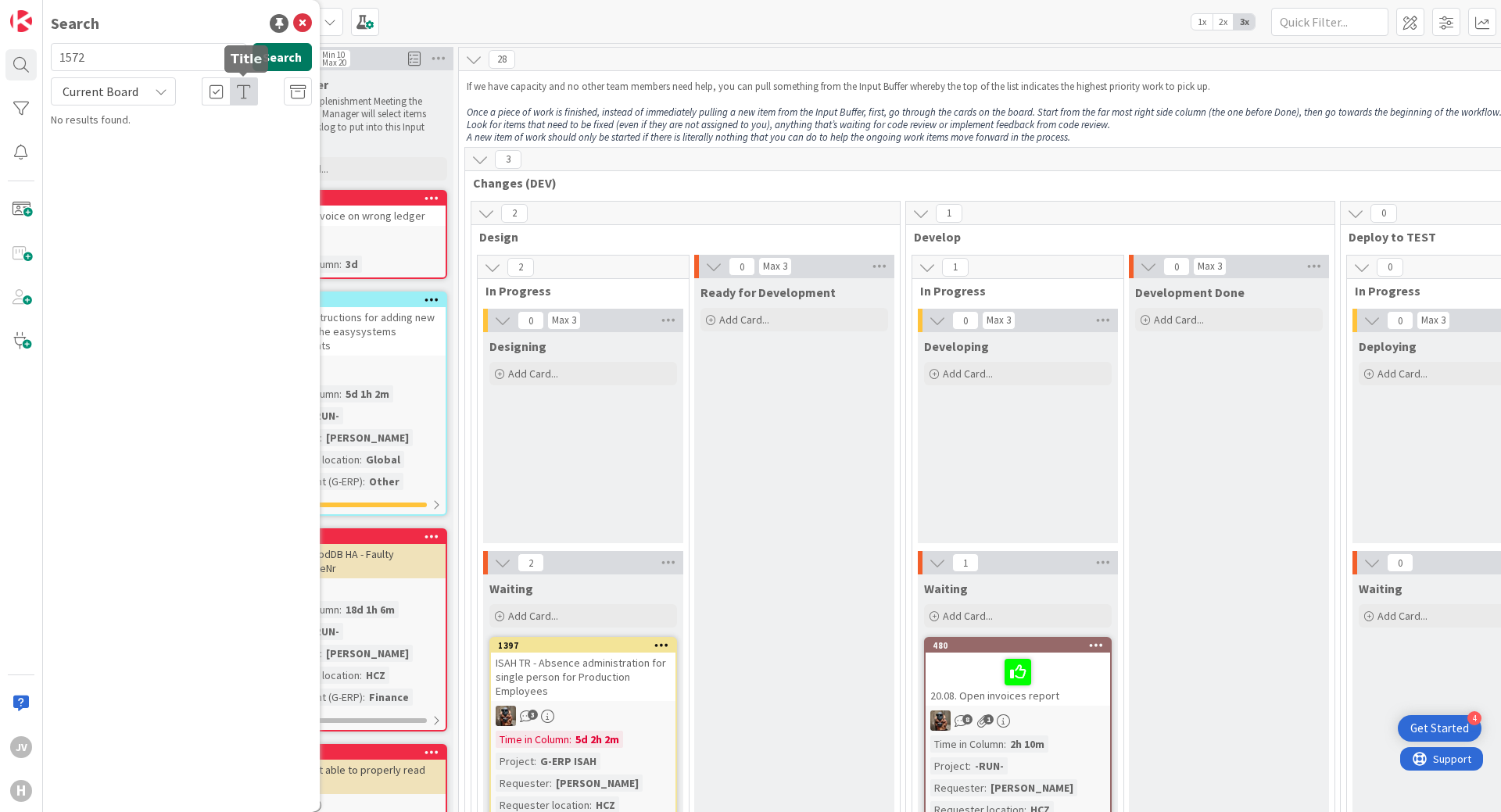
type input "1572"
click at [272, 55] on button "Search" at bounding box center [282, 57] width 60 height 28
drag, startPoint x: 110, startPoint y: 54, endPoint x: -65, endPoint y: 54, distance: 175.0
click at [0, 54] on html "4 Get Started JV H Search 1572 Search Current Board No results found. Kanban G-…" at bounding box center [750, 406] width 1501 height 812
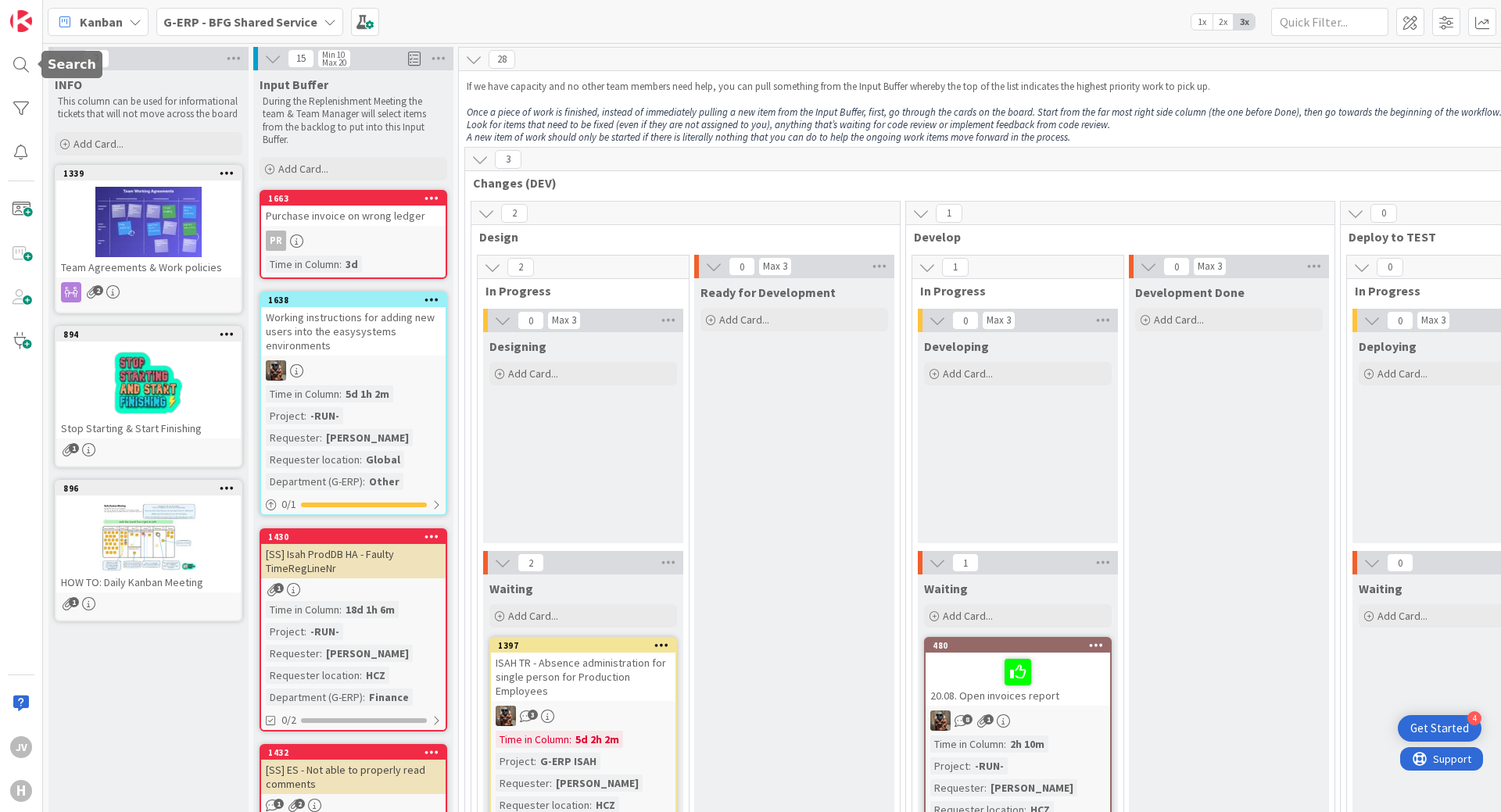
click at [7, 48] on div "JV H" at bounding box center [22, 406] width 43 height 812
click at [7, 55] on div at bounding box center [22, 65] width 31 height 31
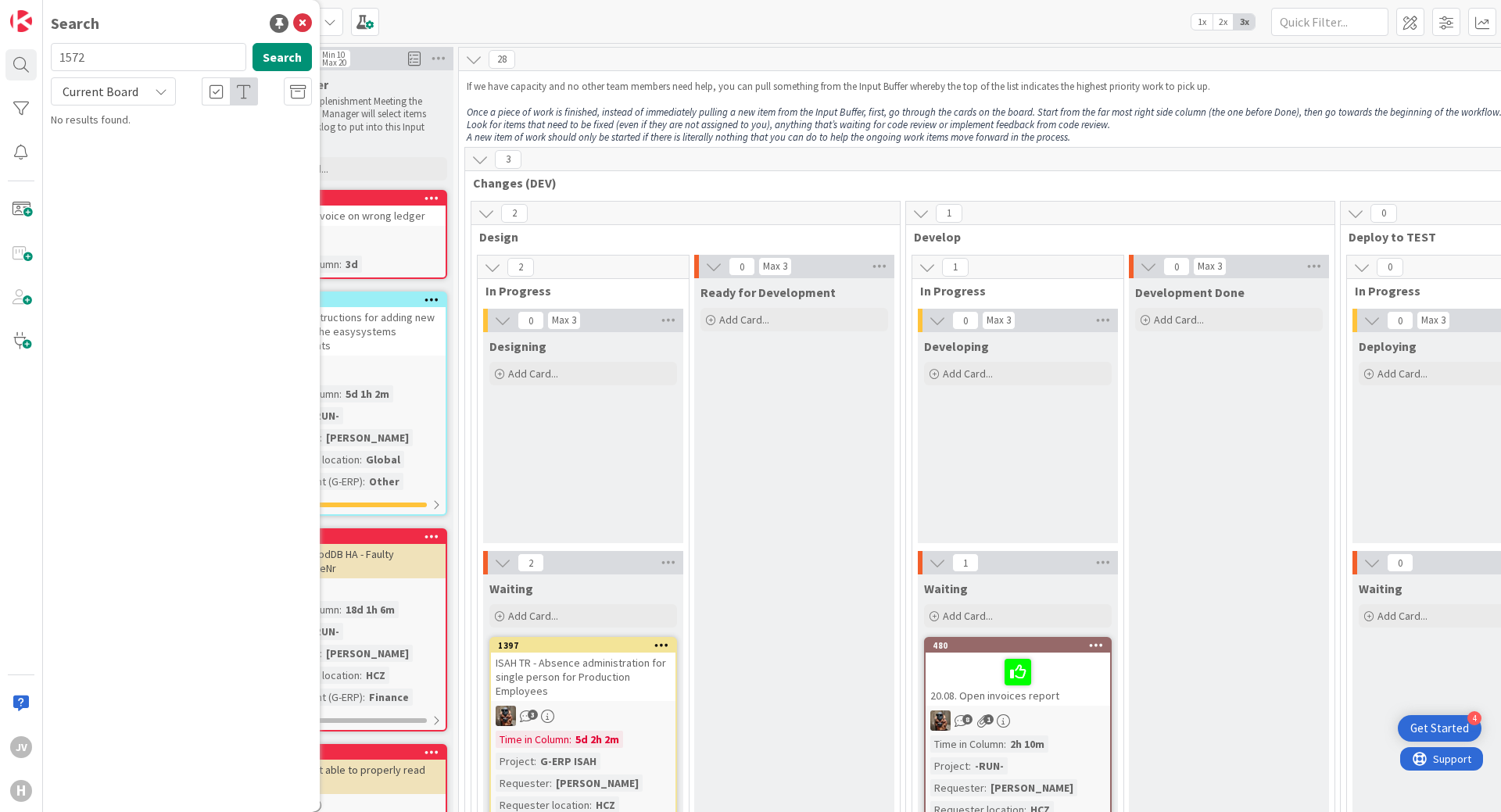
drag, startPoint x: 141, startPoint y: 59, endPoint x: 40, endPoint y: 58, distance: 101.0
click at [40, 58] on div "JV H Search 1572 Search Current Board No results found." at bounding box center [22, 406] width 43 height 812
click at [151, 59] on input "text" at bounding box center [148, 57] width 195 height 28
paste input "1397"
type input "1397"
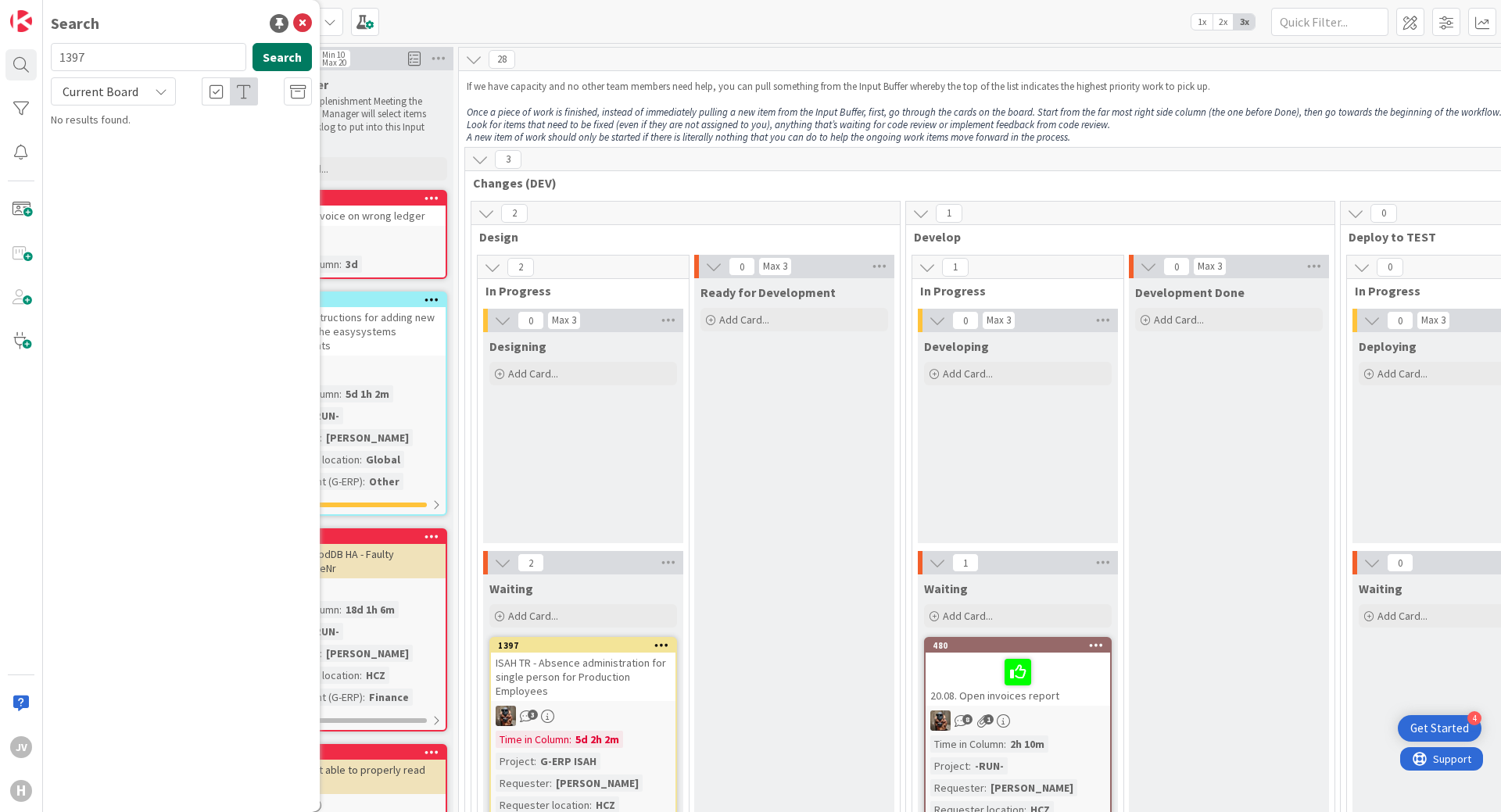
click at [288, 62] on button "Search" at bounding box center [282, 57] width 60 height 28
click at [192, 142] on span "ISAH TR - Absence administration for single person for Production Employees" at bounding box center [192, 146] width 238 height 31
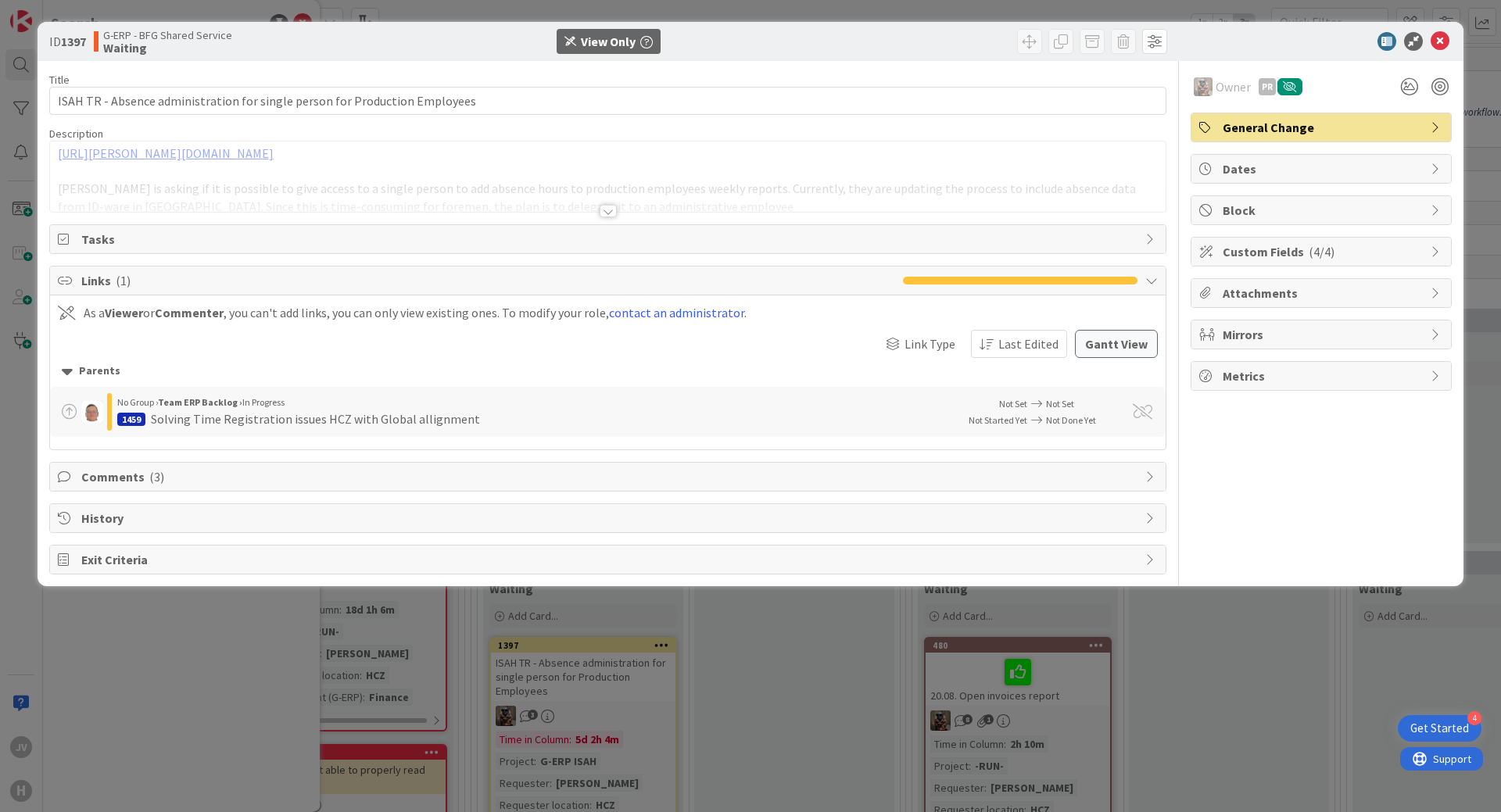
click at [618, 212] on div "Title 75 / 128 ISAH TR - Absence administration for single person for Productio…" at bounding box center [608, 318] width 1117 height 513
click at [614, 211] on div at bounding box center [608, 211] width 17 height 12
